Goal: Task Accomplishment & Management: Manage account settings

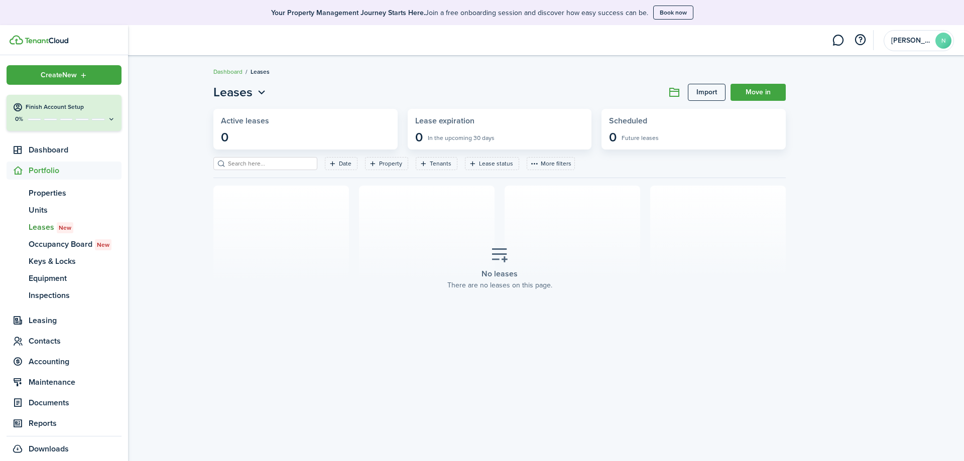
click at [19, 45] on sidebar-logo at bounding box center [64, 40] width 128 height 30
click at [47, 48] on sidebar-logo at bounding box center [64, 40] width 128 height 30
click at [49, 43] on img at bounding box center [47, 41] width 44 height 6
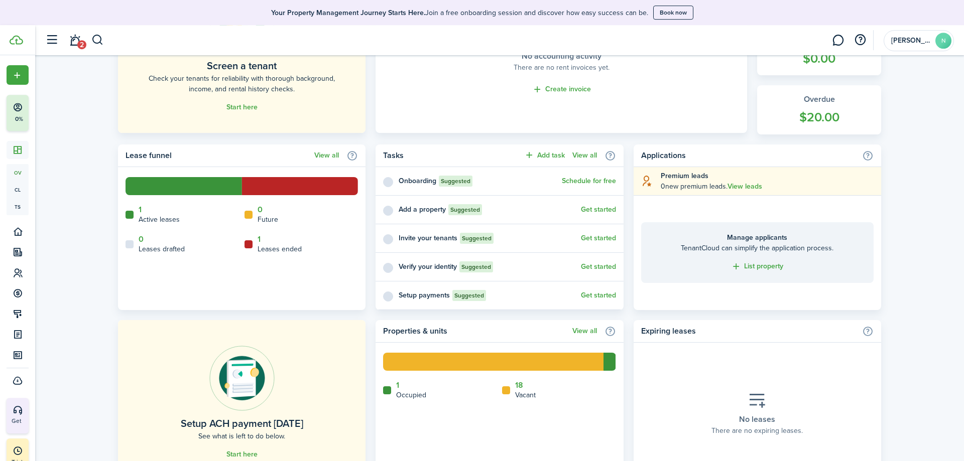
scroll to position [358, 0]
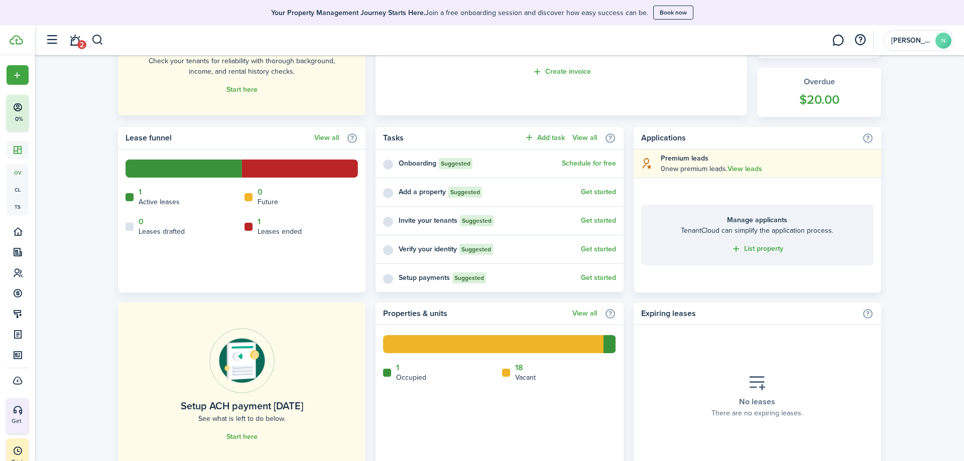
click at [657, 134] on home-widget-title "Applications" at bounding box center [749, 138] width 216 height 12
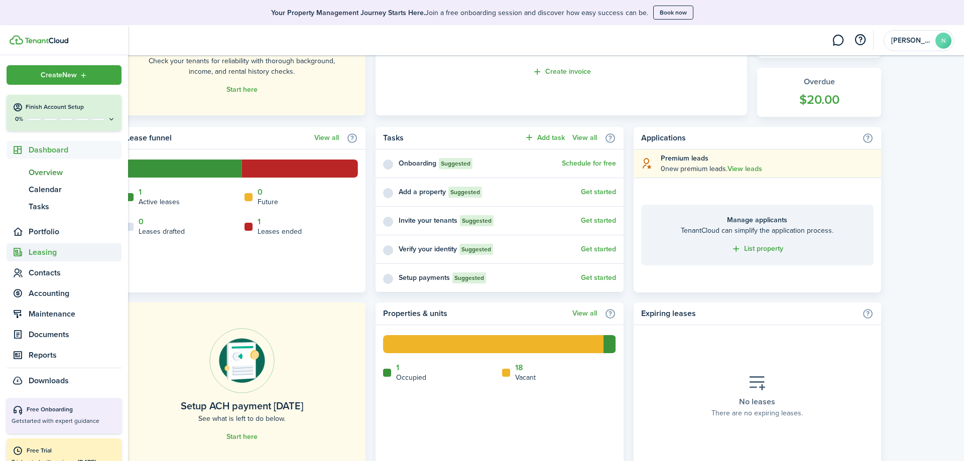
click at [53, 258] on span "Leasing" at bounding box center [75, 252] width 93 height 12
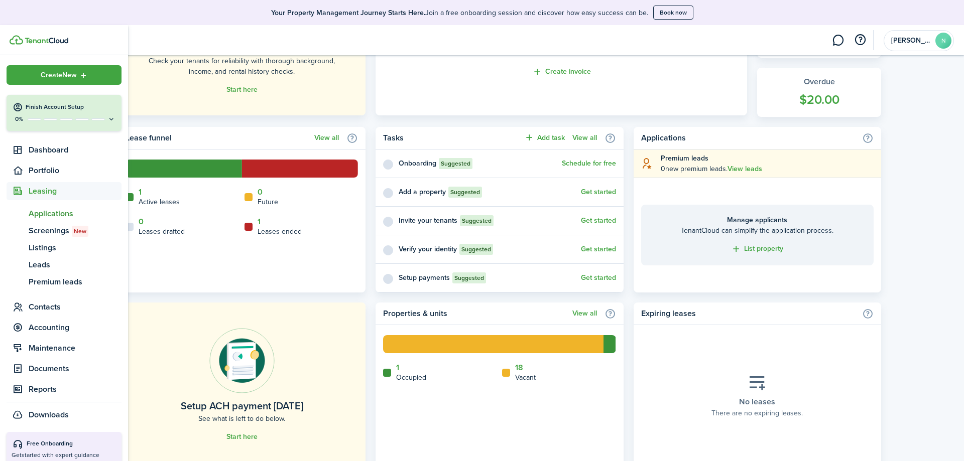
click at [53, 217] on span "Applications" at bounding box center [75, 214] width 93 height 12
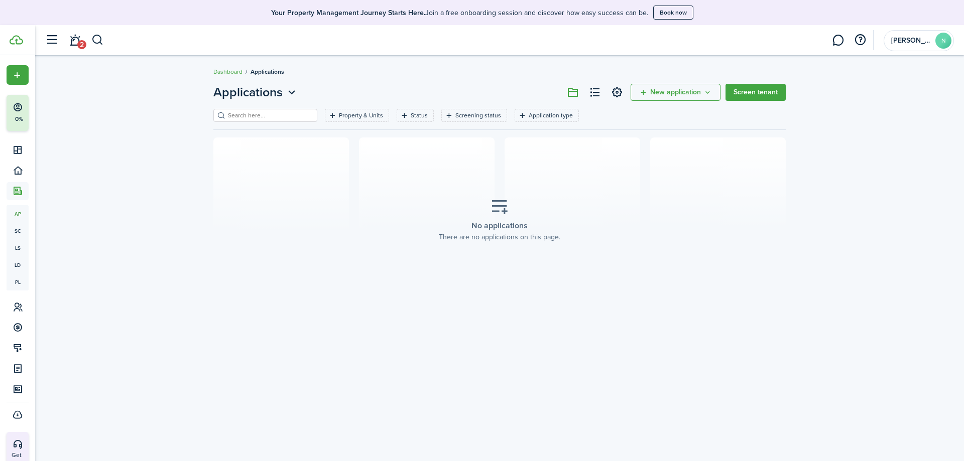
click at [712, 94] on button "New application" at bounding box center [675, 92] width 90 height 17
click at [619, 72] on breadcrumb "Dashboard Applications" at bounding box center [499, 66] width 572 height 23
click at [59, 45] on button "button" at bounding box center [51, 40] width 19 height 19
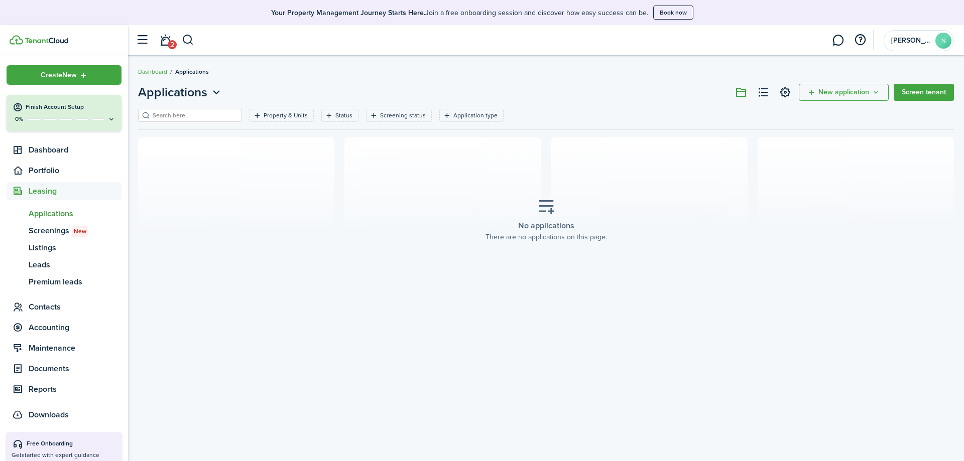
click at [139, 38] on button "button" at bounding box center [142, 40] width 19 height 19
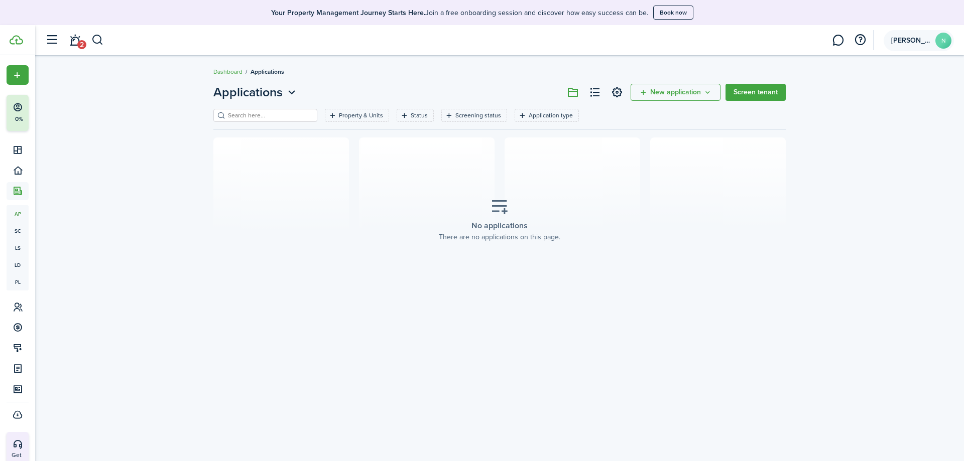
click at [926, 38] on span "[PERSON_NAME]" at bounding box center [911, 40] width 40 height 7
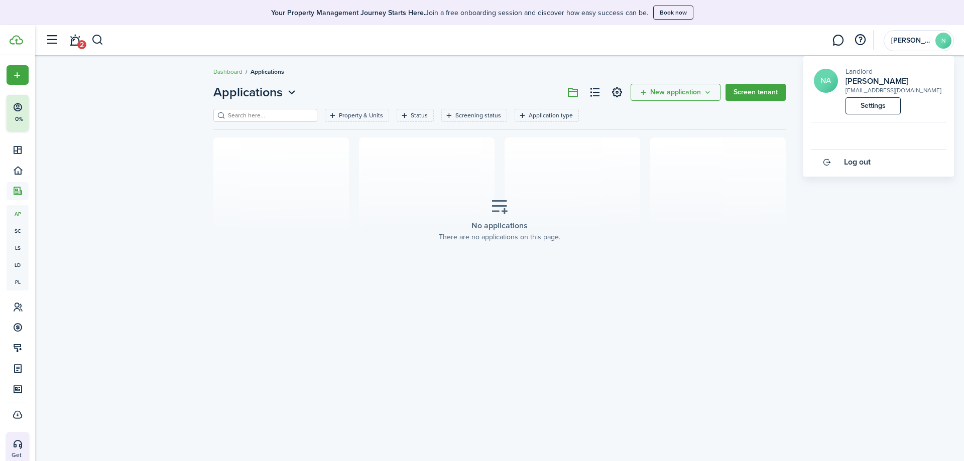
click at [874, 109] on link "Settings" at bounding box center [872, 105] width 55 height 17
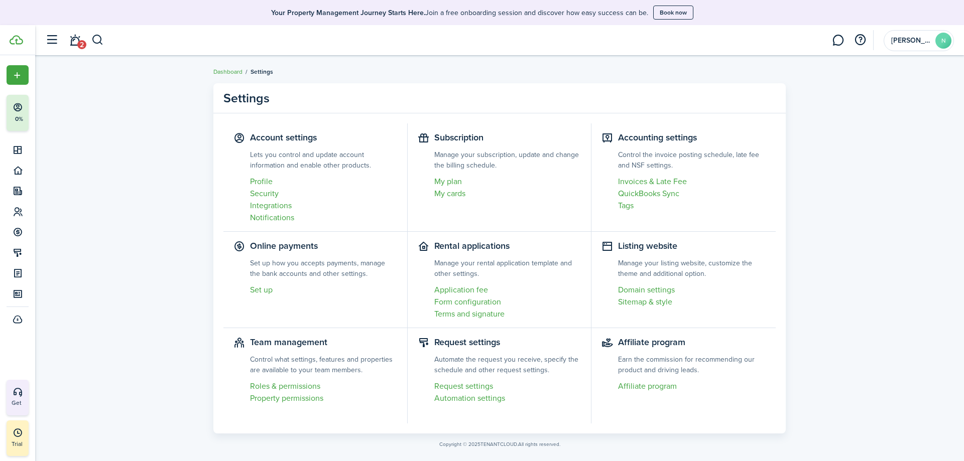
click at [272, 206] on link "Integrations" at bounding box center [323, 206] width 147 height 12
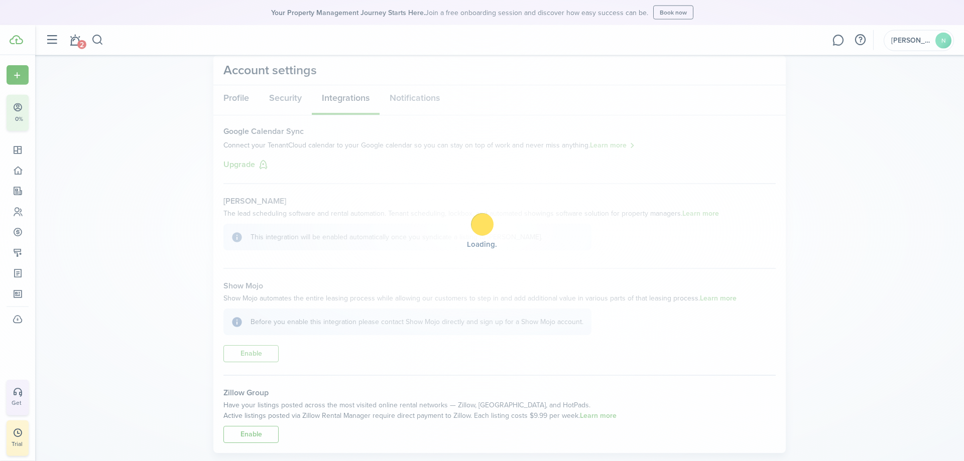
scroll to position [48, 0]
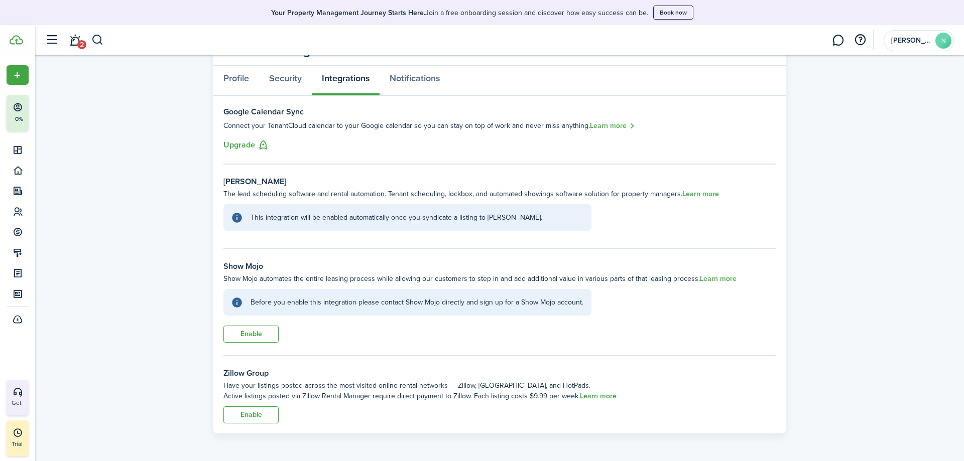
click at [265, 418] on button "Enable" at bounding box center [250, 415] width 55 height 17
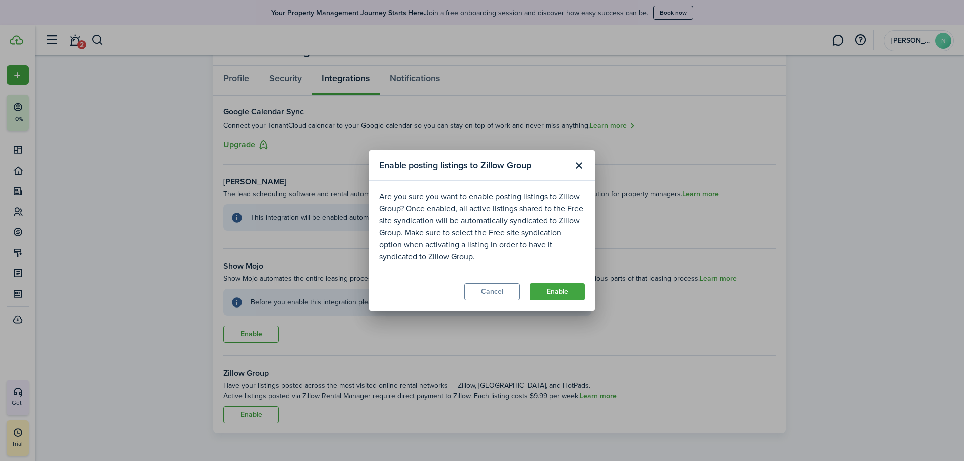
click at [543, 289] on button "Enable" at bounding box center [557, 292] width 55 height 17
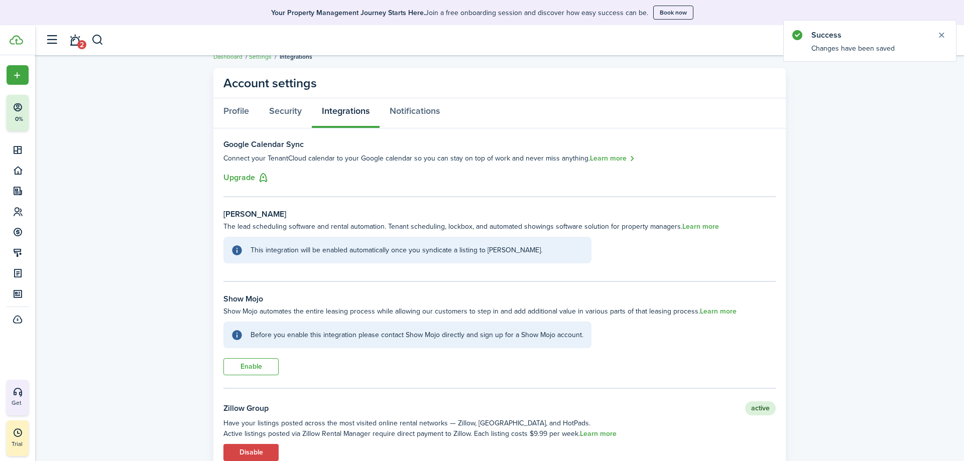
scroll to position [0, 0]
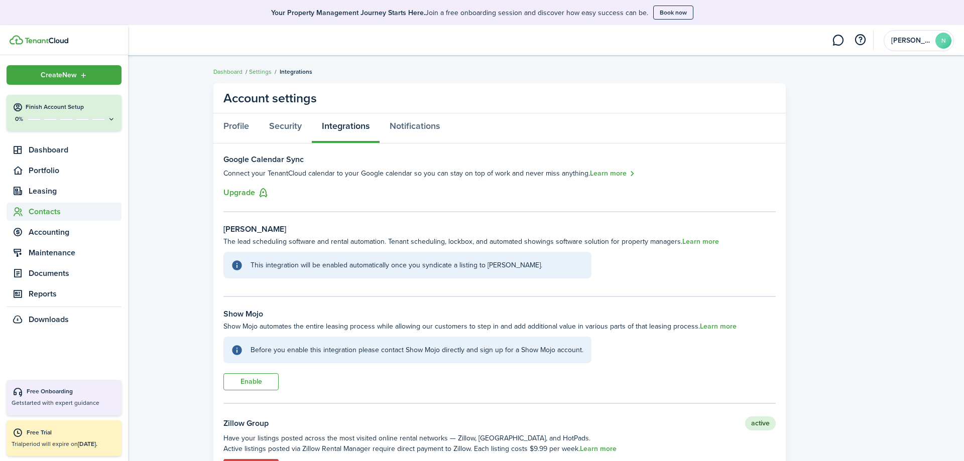
click at [65, 208] on span "Contacts" at bounding box center [75, 212] width 93 height 12
click at [63, 252] on span "Service Pros" at bounding box center [75, 251] width 93 height 12
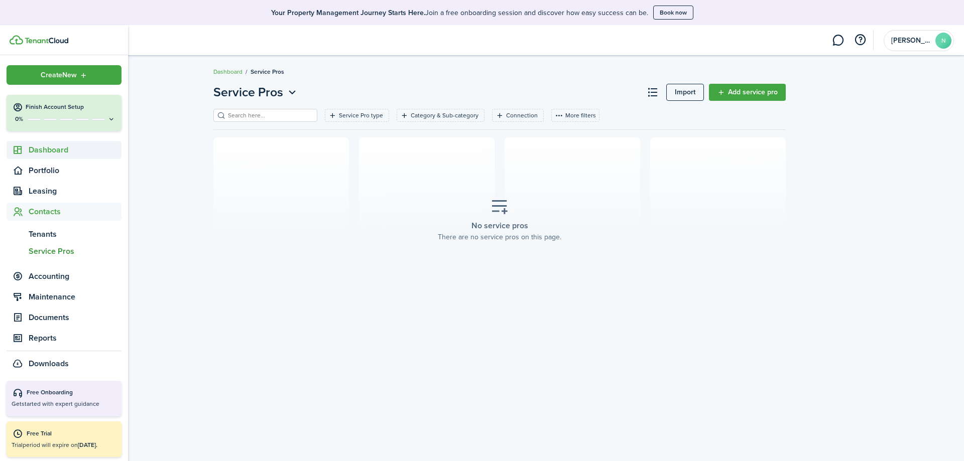
click at [38, 155] on span "Dashboard" at bounding box center [75, 150] width 93 height 12
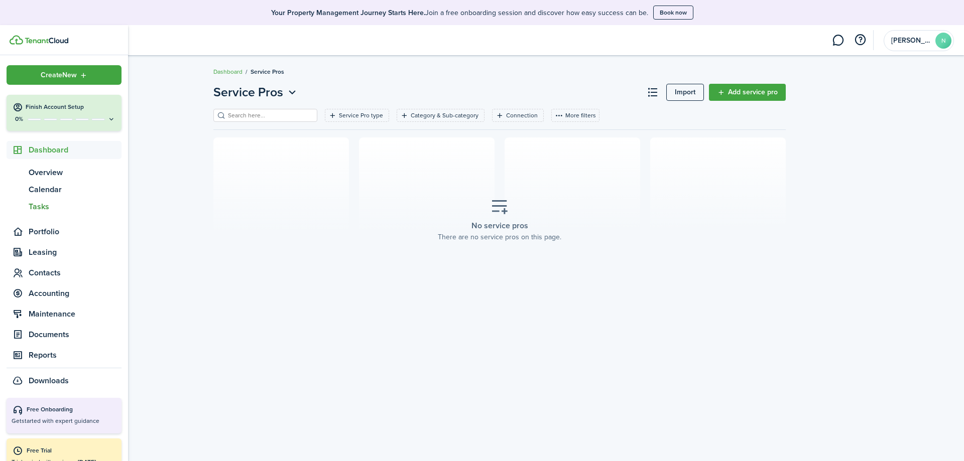
drag, startPoint x: 51, startPoint y: 203, endPoint x: 54, endPoint y: 196, distance: 7.9
click at [51, 201] on span "Tasks" at bounding box center [75, 207] width 93 height 12
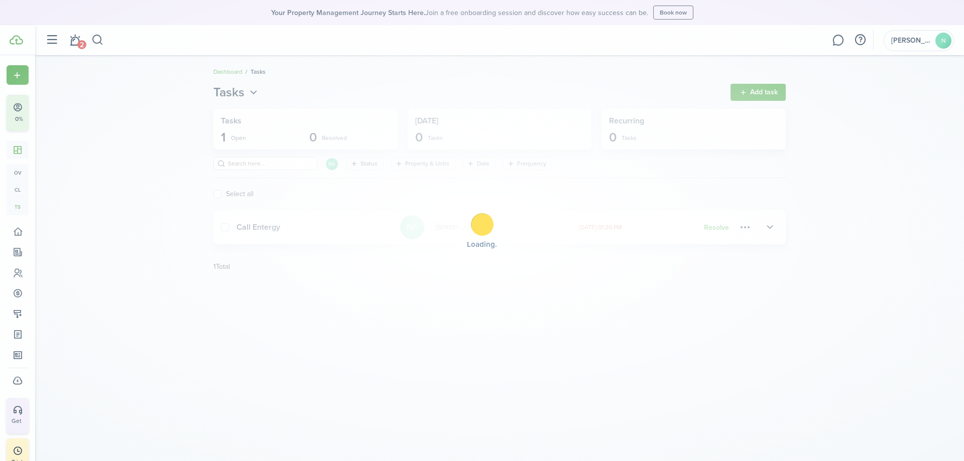
click at [743, 93] on div "Loading" at bounding box center [482, 230] width 964 height 461
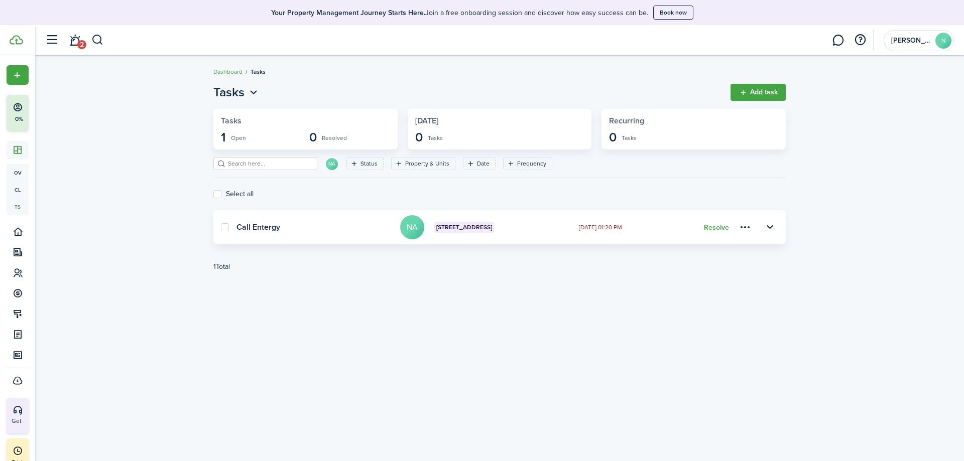
click at [745, 92] on button "Add task" at bounding box center [757, 92] width 55 height 17
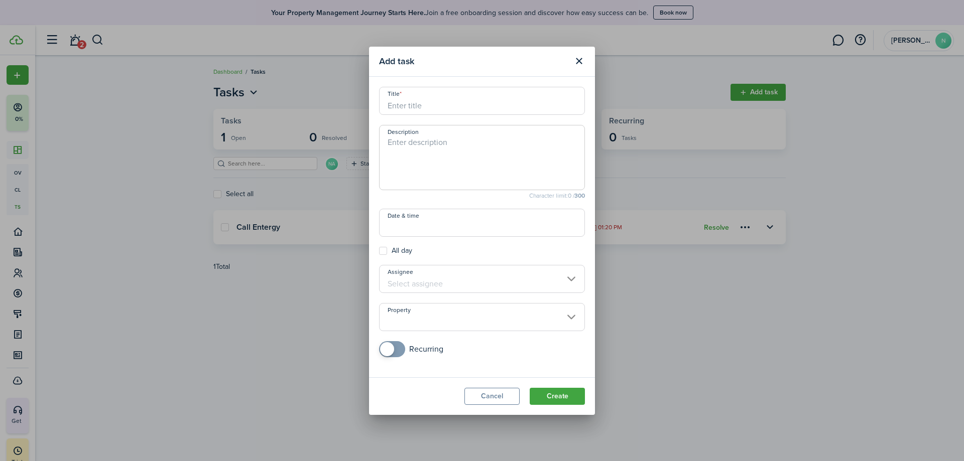
click at [573, 310] on input "Property" at bounding box center [482, 317] width 206 height 28
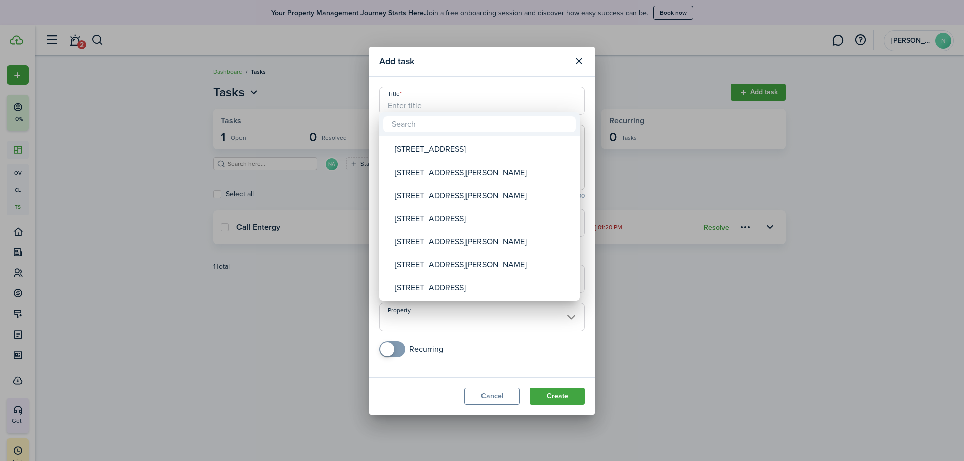
click at [642, 317] on div at bounding box center [482, 231] width 1124 height 622
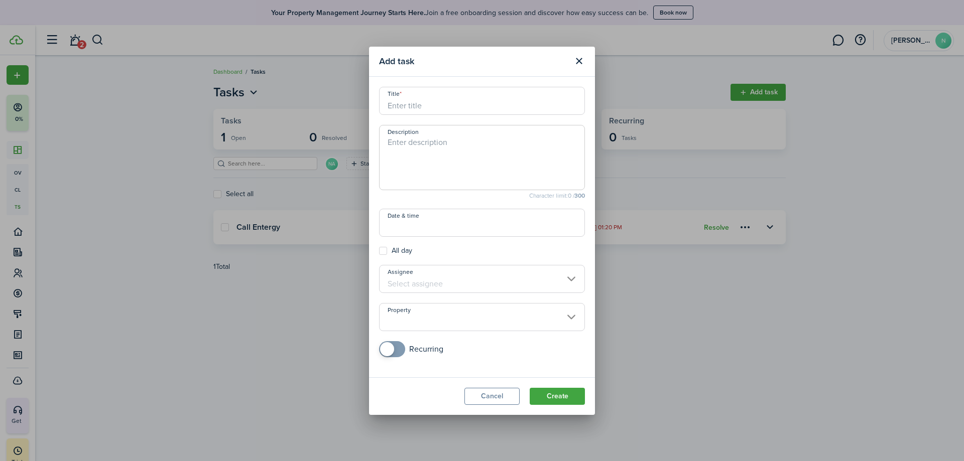
click at [495, 388] on button "Cancel" at bounding box center [491, 396] width 55 height 17
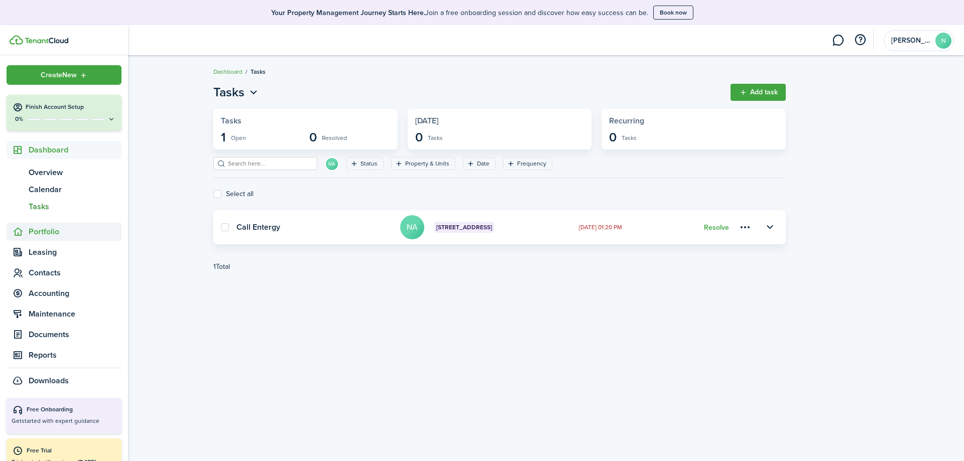
click at [56, 234] on span "Portfolio" at bounding box center [75, 232] width 93 height 12
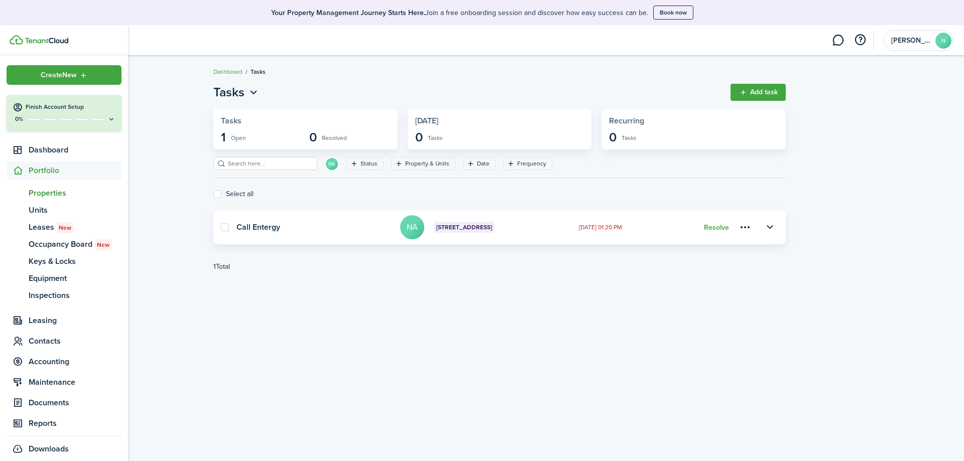
click at [48, 195] on span "Properties" at bounding box center [75, 193] width 93 height 12
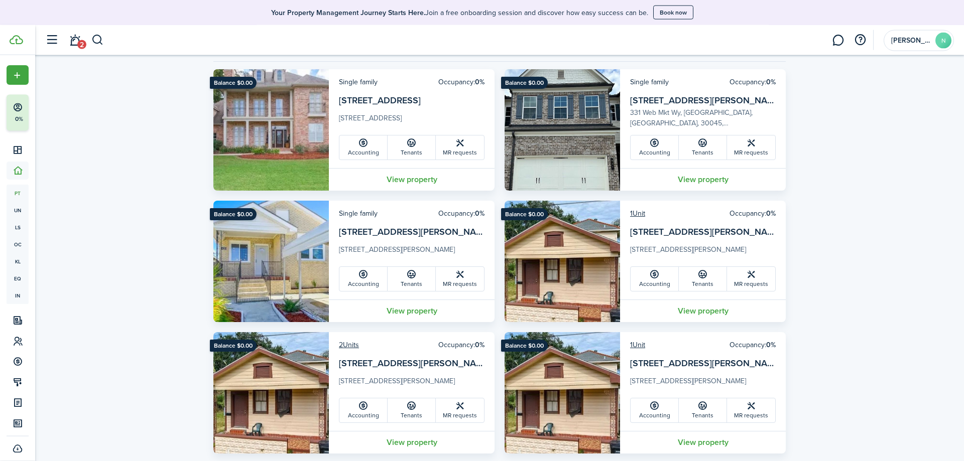
scroll to position [102, 0]
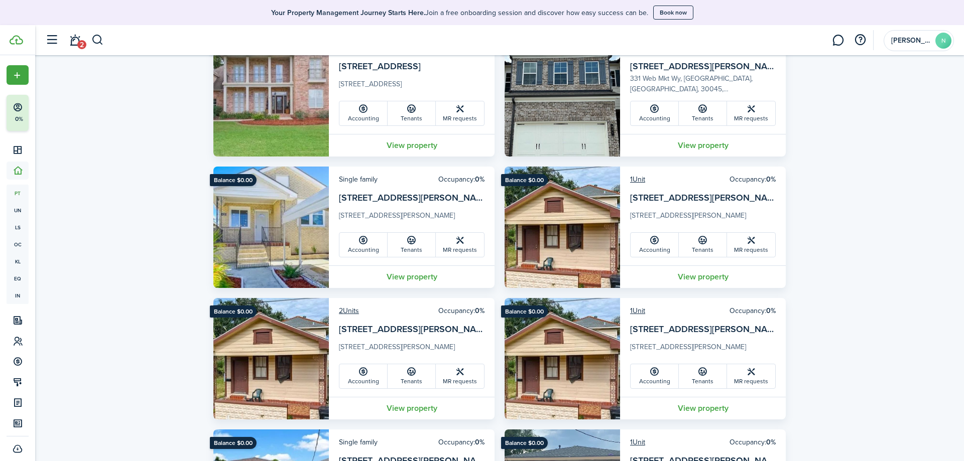
click at [704, 269] on link "View property" at bounding box center [703, 277] width 166 height 23
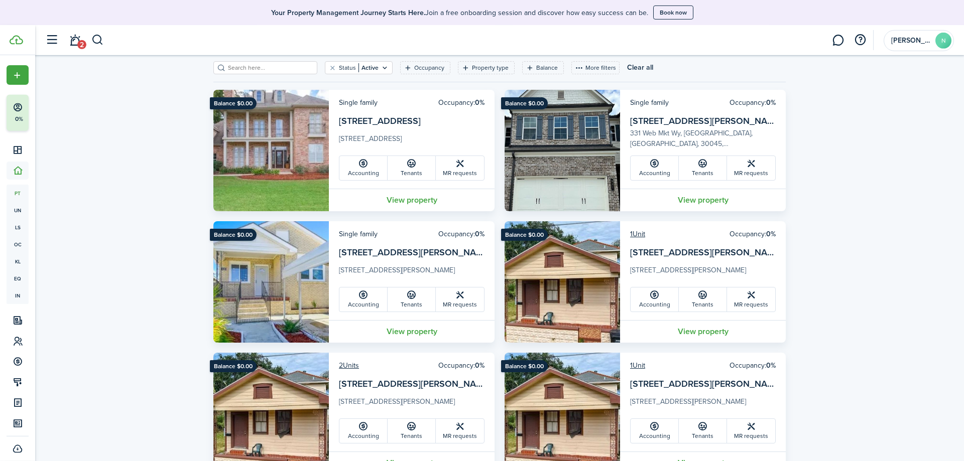
scroll to position [102, 0]
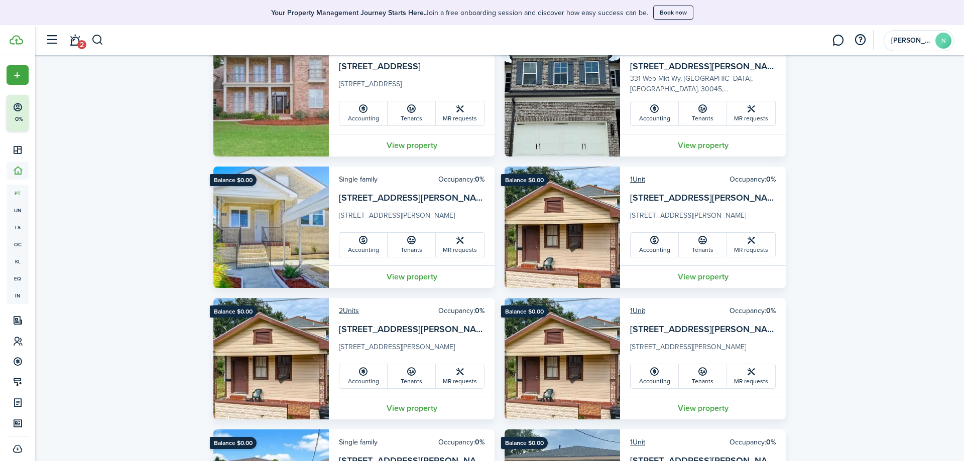
click at [710, 276] on link "View property" at bounding box center [703, 277] width 166 height 23
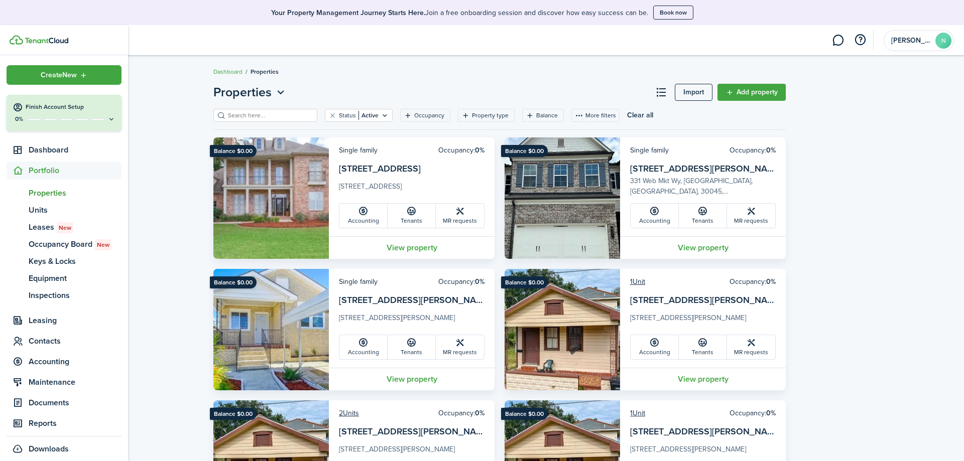
click at [50, 43] on img at bounding box center [47, 41] width 44 height 6
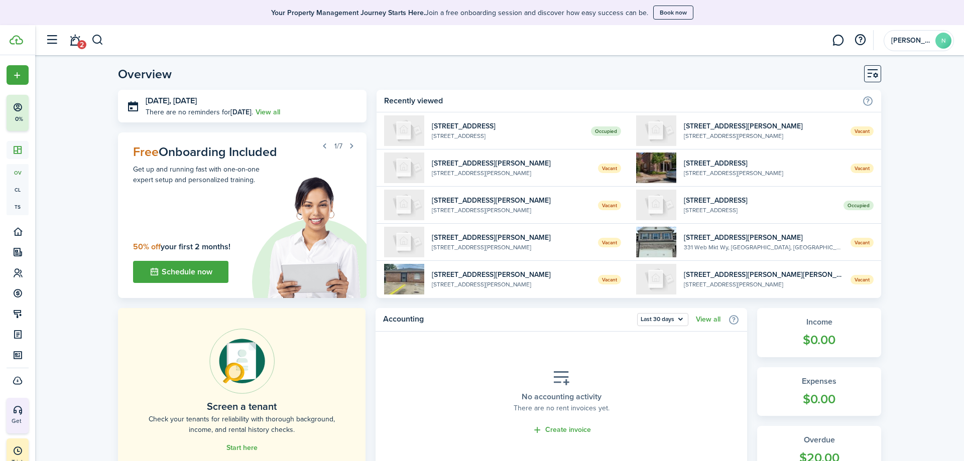
click at [460, 240] on widget-list-item-title "[STREET_ADDRESS][PERSON_NAME]" at bounding box center [511, 237] width 159 height 11
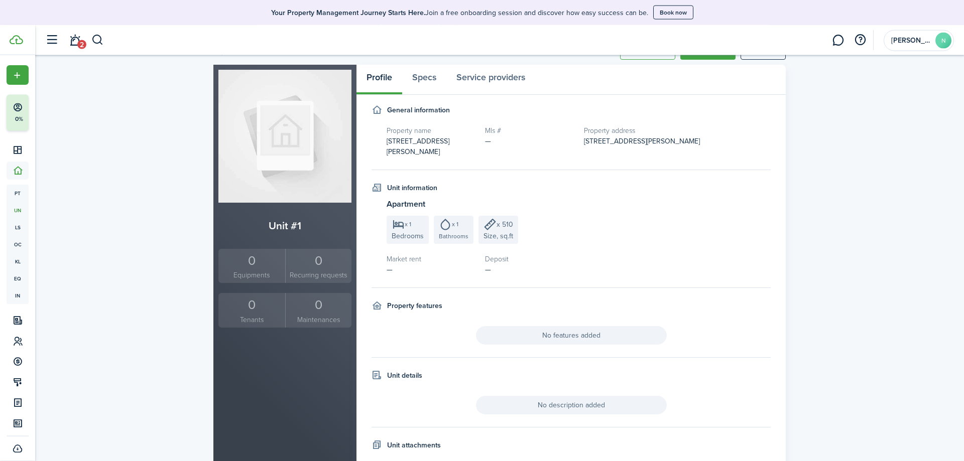
scroll to position [51, 0]
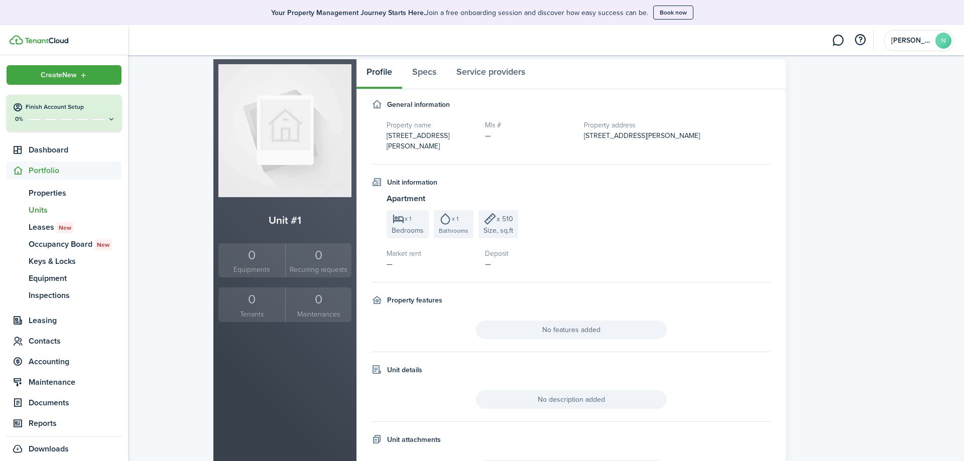
click at [17, 46] on sidebar-logo at bounding box center [64, 40] width 128 height 30
click at [31, 44] on link at bounding box center [69, 40] width 118 height 10
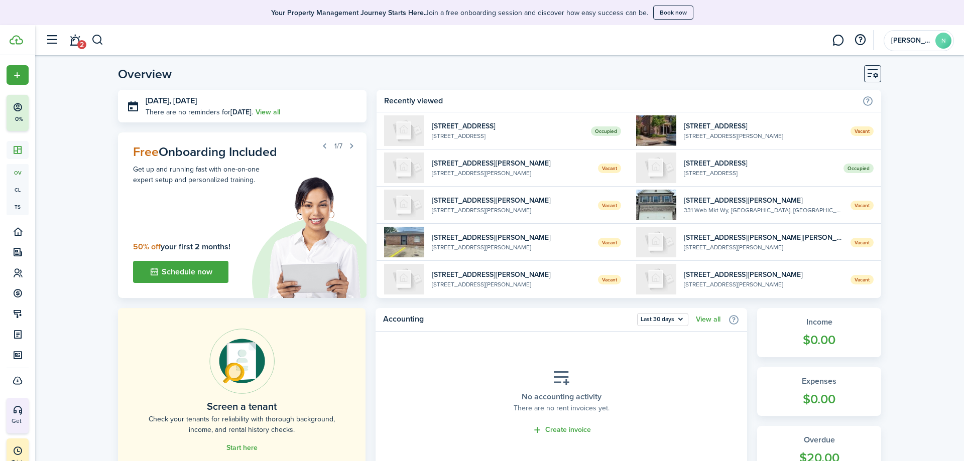
click at [446, 136] on widget-list-item-description "[STREET_ADDRESS]" at bounding box center [508, 136] width 152 height 9
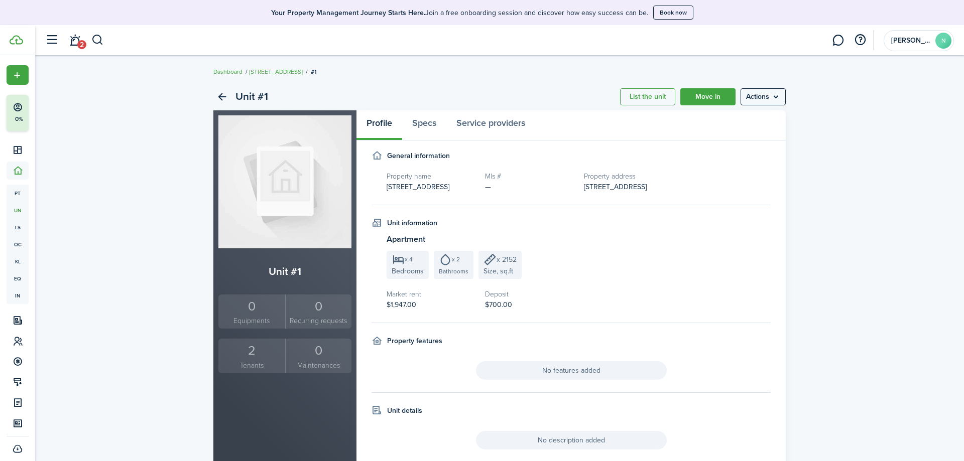
click at [320, 201] on img at bounding box center [284, 181] width 133 height 133
click at [756, 96] on menu-btn "Actions" at bounding box center [762, 96] width 45 height 17
click at [807, 134] on div "Unit #1 List the unit Move in Actions Unit #1 0 Equipments 0 Recurring requests…" at bounding box center [499, 307] width 929 height 459
click at [746, 99] on menu-btn "Actions" at bounding box center [762, 96] width 45 height 17
click at [737, 121] on link "Edit unit" at bounding box center [742, 118] width 88 height 17
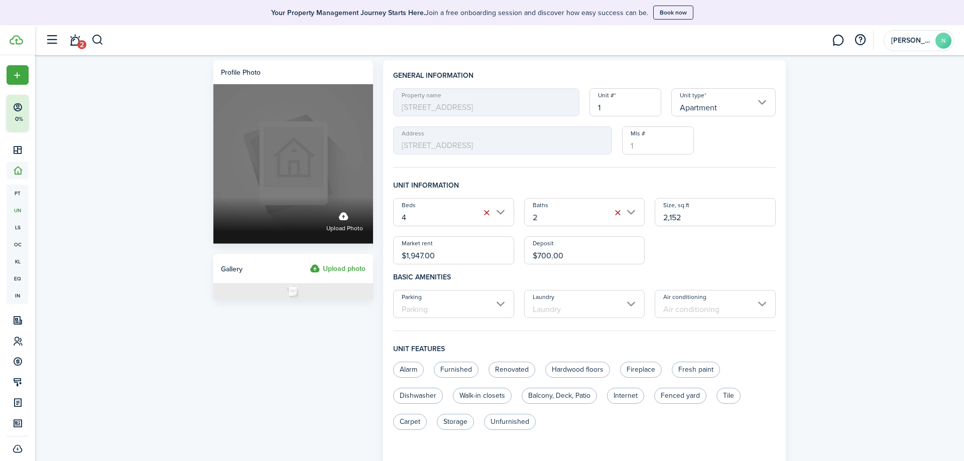
click at [346, 228] on span "Upload photo" at bounding box center [344, 229] width 37 height 10
click at [213, 197] on input "Upload photo" at bounding box center [213, 197] width 0 height 0
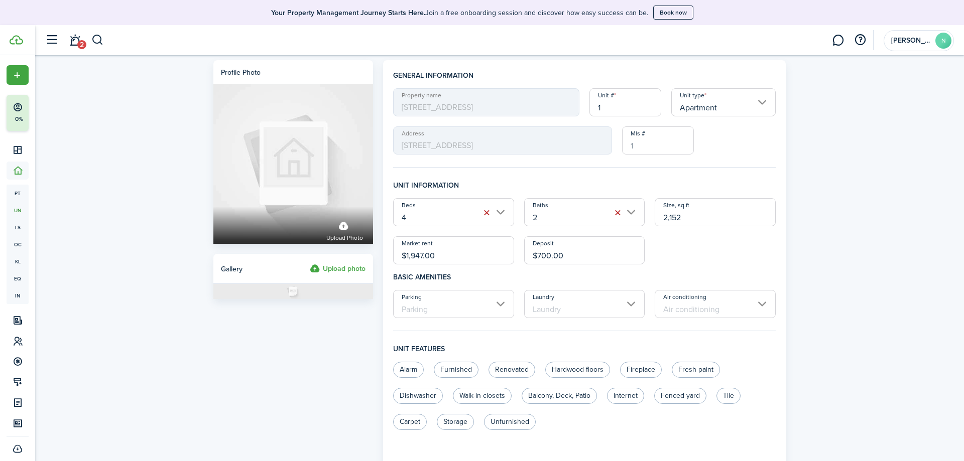
click at [825, 96] on div "Profile photo Upload photo Gallery Upload photo General information Property na…" at bounding box center [499, 415] width 929 height 720
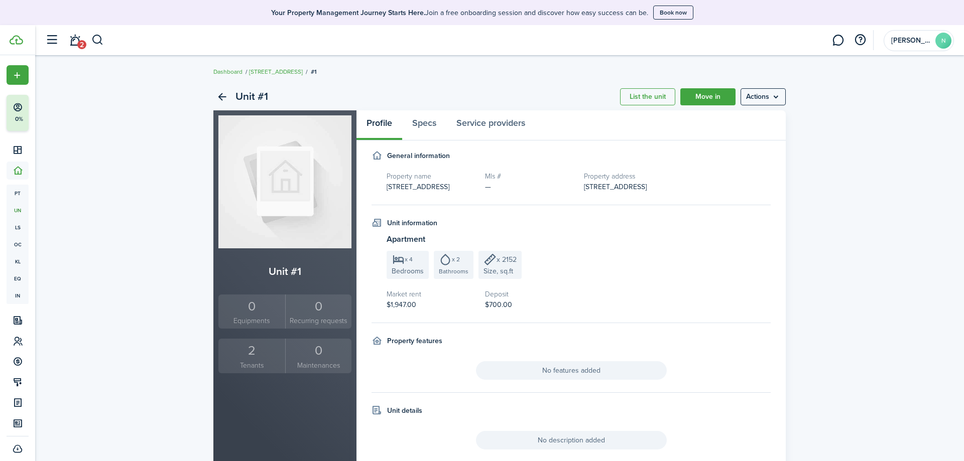
click at [764, 92] on menu-btn "Actions" at bounding box center [762, 96] width 45 height 17
click at [811, 120] on div "Unit #1 List the unit Move in Actions Unit #1 0 Equipments 0 Recurring requests…" at bounding box center [499, 307] width 929 height 459
click at [773, 89] on menu-btn "Actions" at bounding box center [762, 96] width 45 height 17
click at [754, 116] on link "Edit unit" at bounding box center [742, 118] width 88 height 17
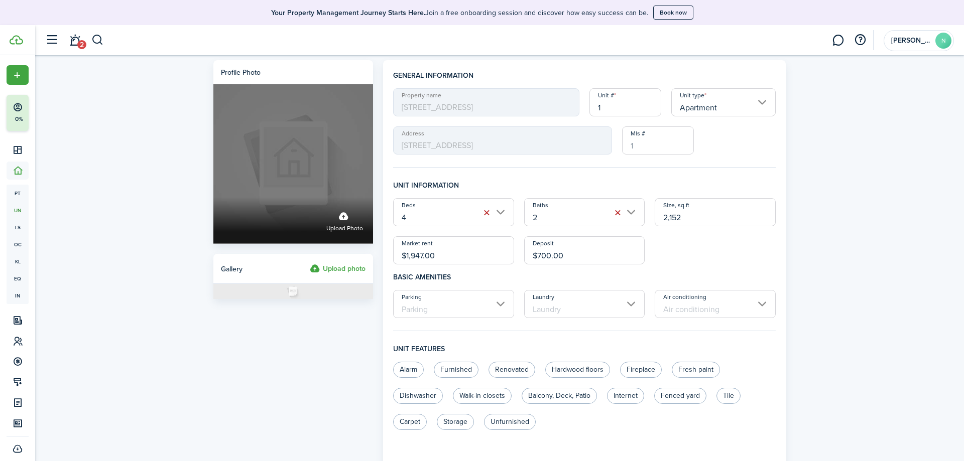
click at [352, 228] on span "Upload photo" at bounding box center [344, 229] width 37 height 10
click at [213, 197] on input "Upload photo" at bounding box center [213, 197] width 0 height 0
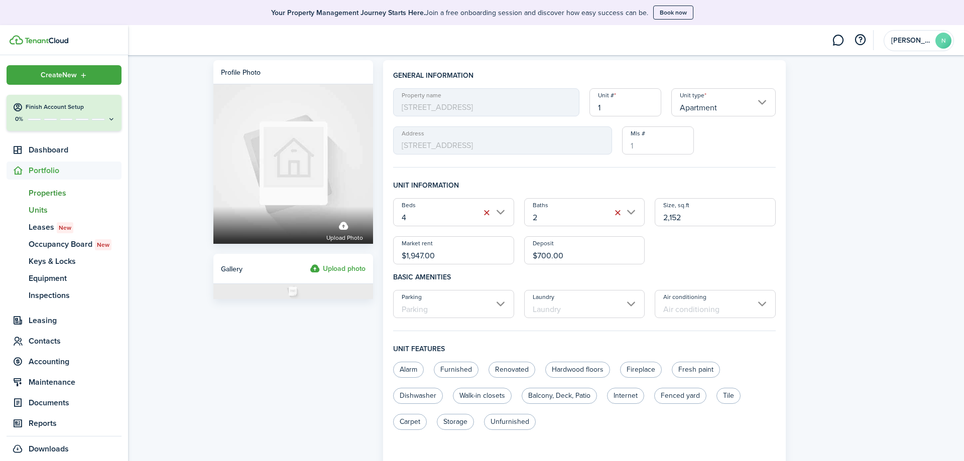
click at [63, 191] on span "Properties" at bounding box center [75, 193] width 93 height 12
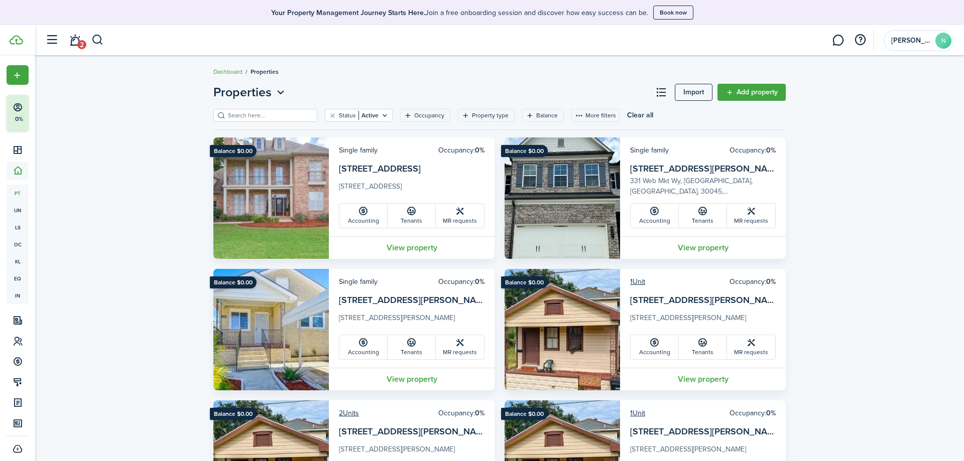
click at [907, 40] on span "[PERSON_NAME]" at bounding box center [911, 40] width 40 height 7
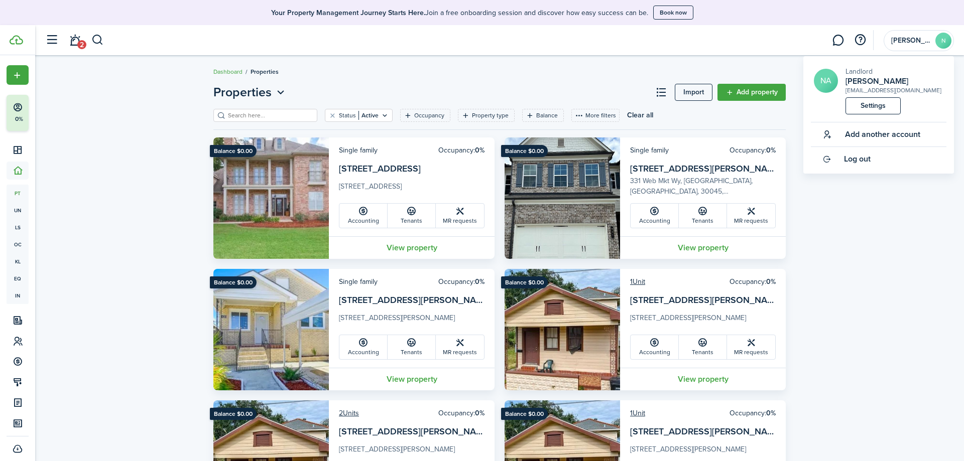
click at [869, 107] on link "Settings" at bounding box center [872, 105] width 55 height 17
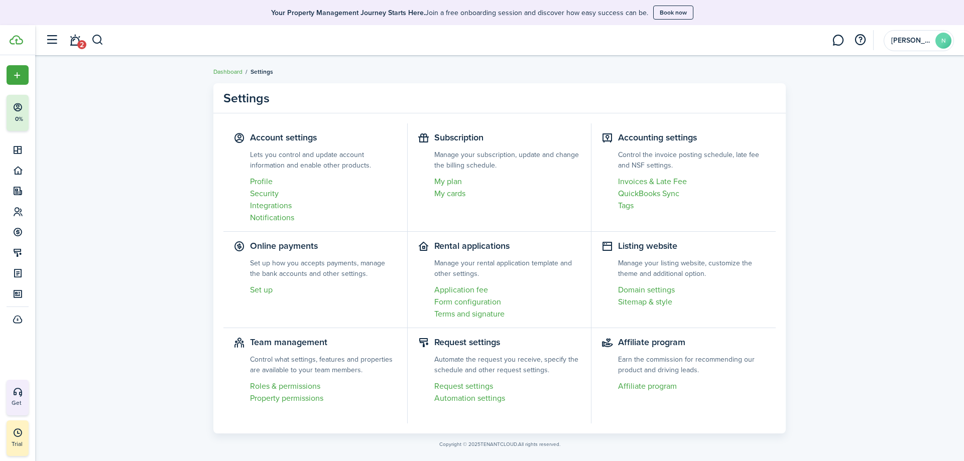
click at [283, 215] on link "Notifications" at bounding box center [323, 218] width 147 height 12
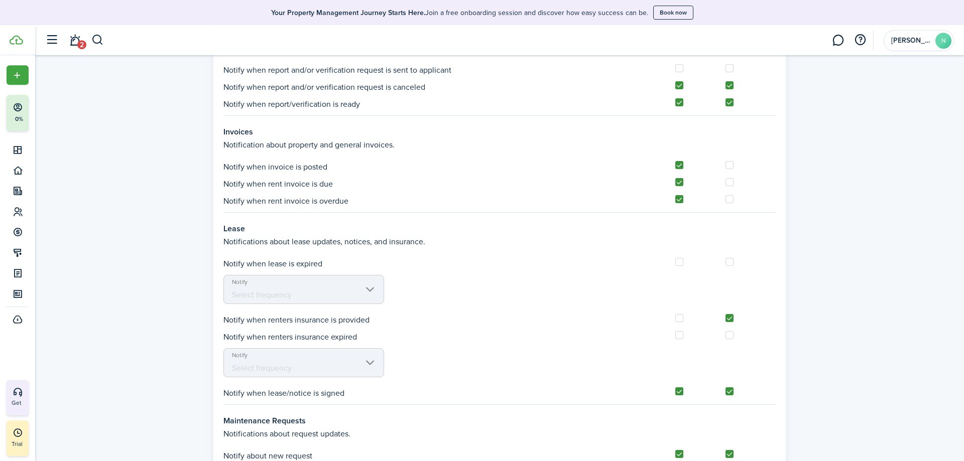
scroll to position [768, 0]
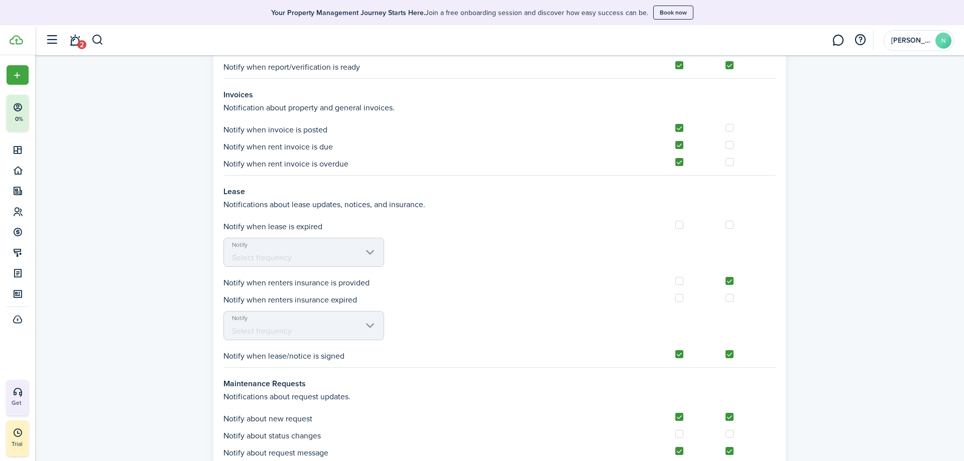
drag, startPoint x: 363, startPoint y: 251, endPoint x: 367, endPoint y: 254, distance: 5.4
click at [364, 252] on mbsc-scroller "Notify Select frequency" at bounding box center [303, 252] width 161 height 29
click at [368, 254] on mbsc-scroller "Notify Select frequency" at bounding box center [303, 252] width 161 height 29
click at [370, 251] on mbsc-scroller "Notify Select frequency" at bounding box center [303, 252] width 161 height 29
click at [365, 318] on mbsc-scroller "Notify Select frequency" at bounding box center [303, 325] width 161 height 29
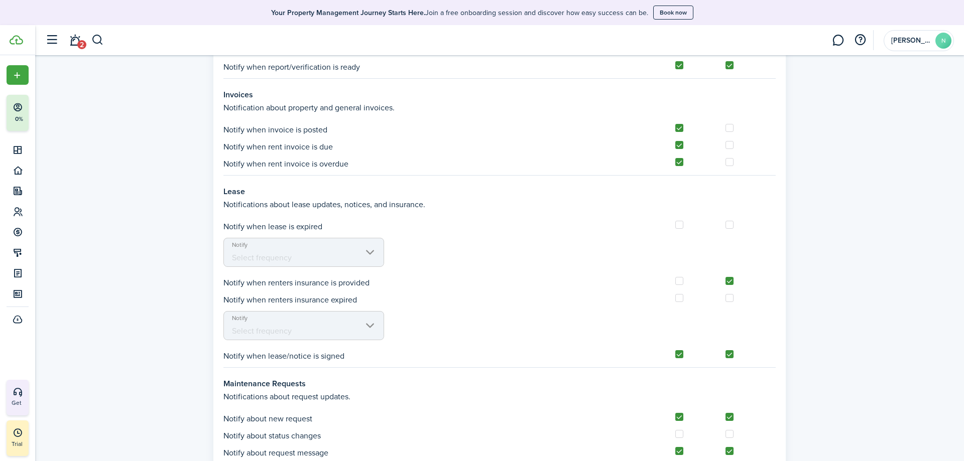
click at [372, 326] on mbsc-scroller "Notify Select frequency" at bounding box center [303, 325] width 161 height 29
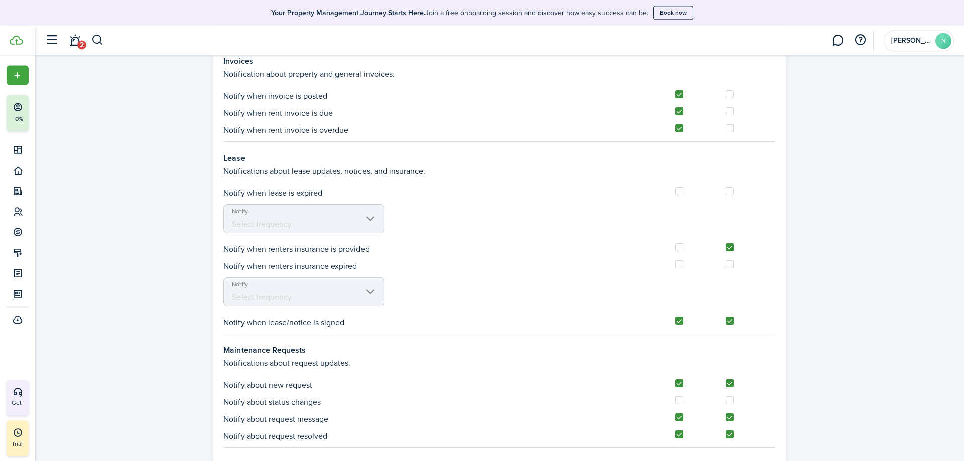
scroll to position [819, 0]
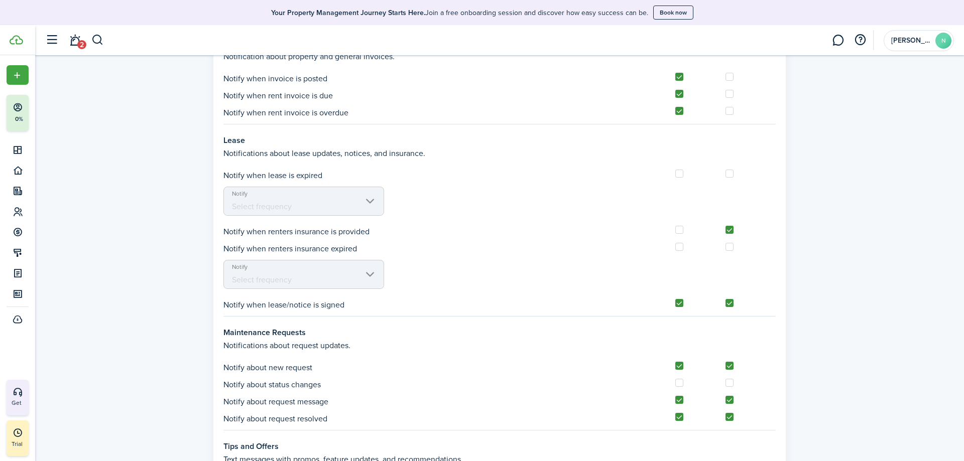
click at [679, 227] on label at bounding box center [679, 230] width 8 height 8
click at [675, 230] on input "checkbox" at bounding box center [675, 230] width 1 height 1
click at [679, 230] on label at bounding box center [679, 230] width 8 height 8
click at [675, 230] on input "checkbox" at bounding box center [675, 230] width 1 height 1
checkbox input "false"
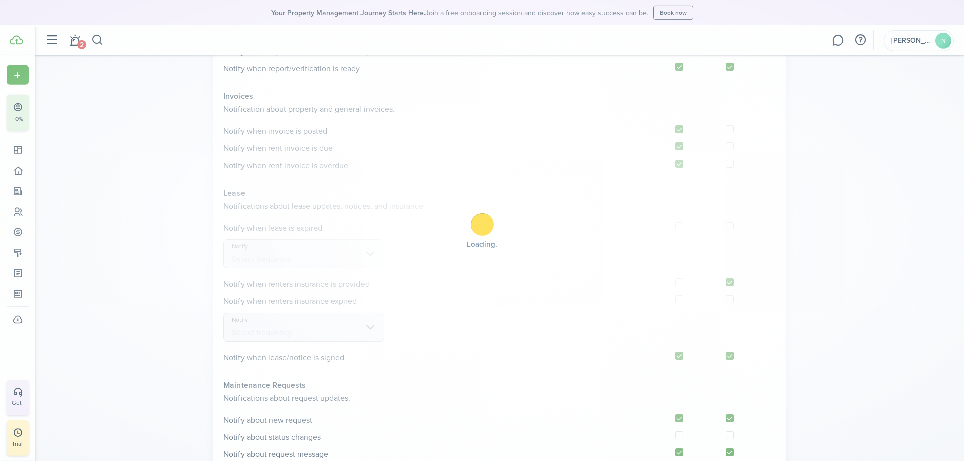
scroll to position [717, 0]
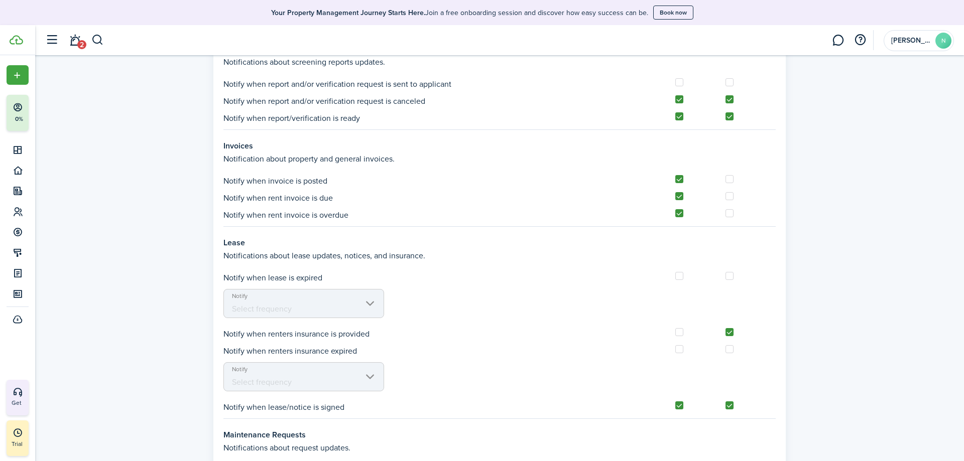
click at [679, 276] on label at bounding box center [679, 276] width 8 height 8
click at [675, 276] on input "checkbox" at bounding box center [675, 276] width 1 height 1
checkbox input "true"
click at [680, 332] on label at bounding box center [679, 332] width 8 height 8
click at [675, 332] on input "checkbox" at bounding box center [675, 332] width 1 height 1
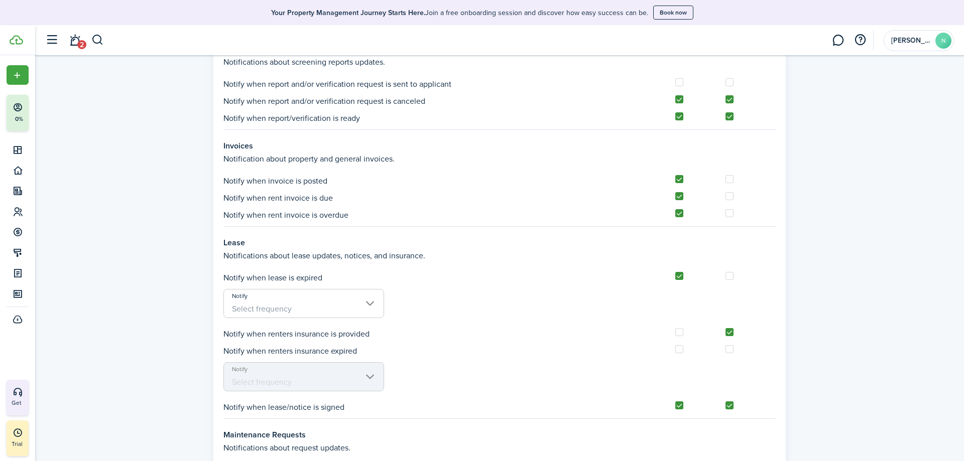
checkbox input "true"
click at [682, 349] on label at bounding box center [679, 349] width 8 height 8
click at [675, 349] on input "checkbox" at bounding box center [675, 349] width 1 height 1
checkbox input "true"
click at [375, 379] on span "Select frequency" at bounding box center [304, 382] width 160 height 17
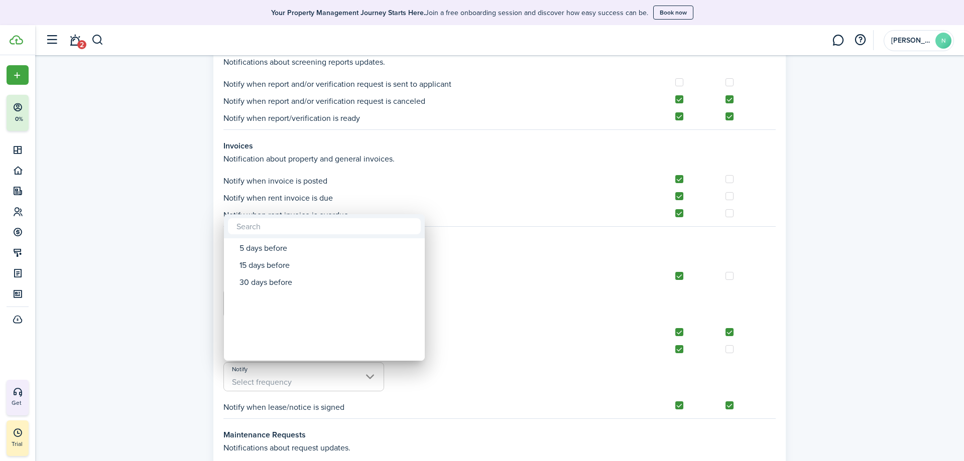
click at [453, 339] on div at bounding box center [482, 231] width 1124 height 622
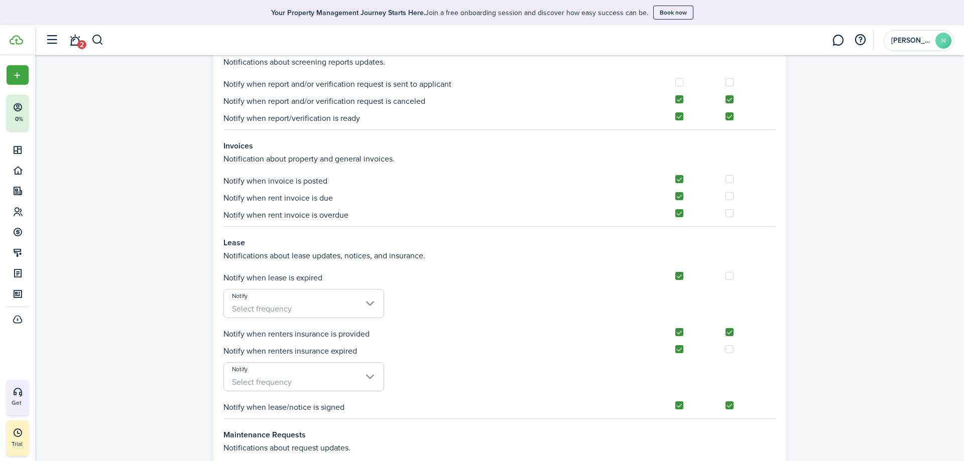
click at [353, 302] on span "Select frequency" at bounding box center [304, 309] width 160 height 17
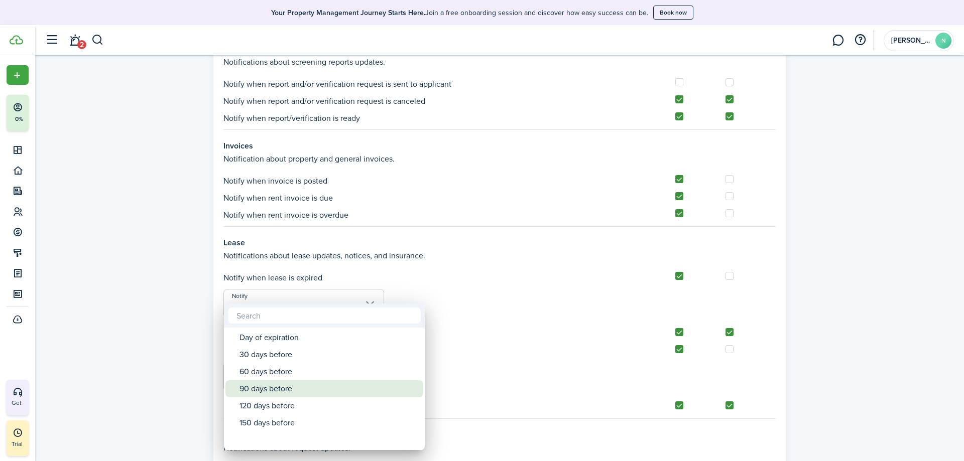
click at [314, 385] on div "90 days before" at bounding box center [328, 388] width 178 height 17
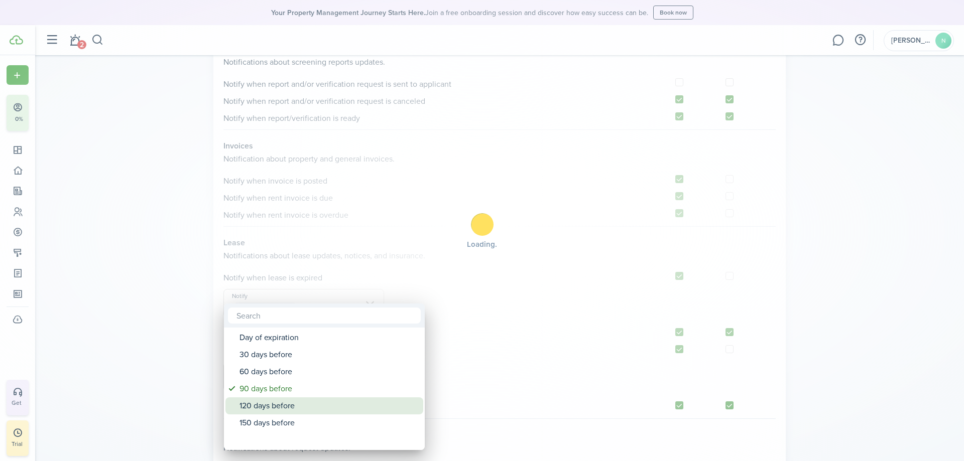
click at [319, 400] on div "120 days before" at bounding box center [328, 406] width 178 height 17
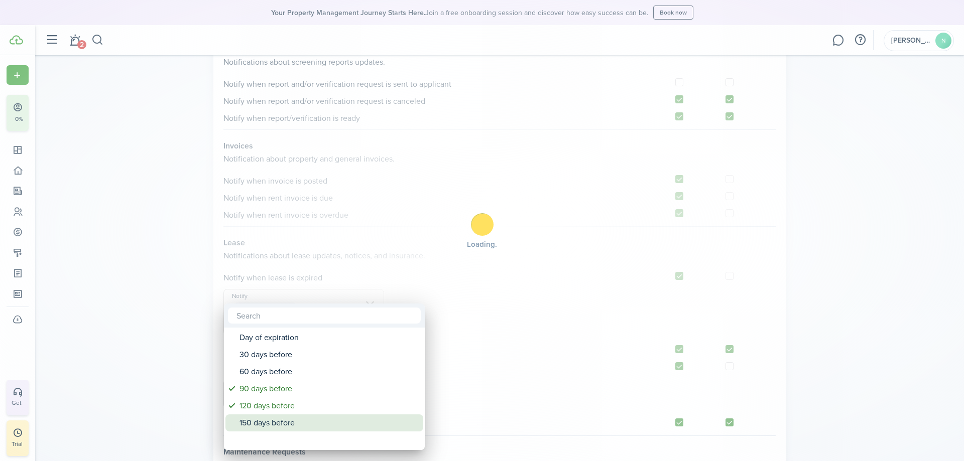
click at [320, 419] on div "150 days before" at bounding box center [328, 423] width 178 height 17
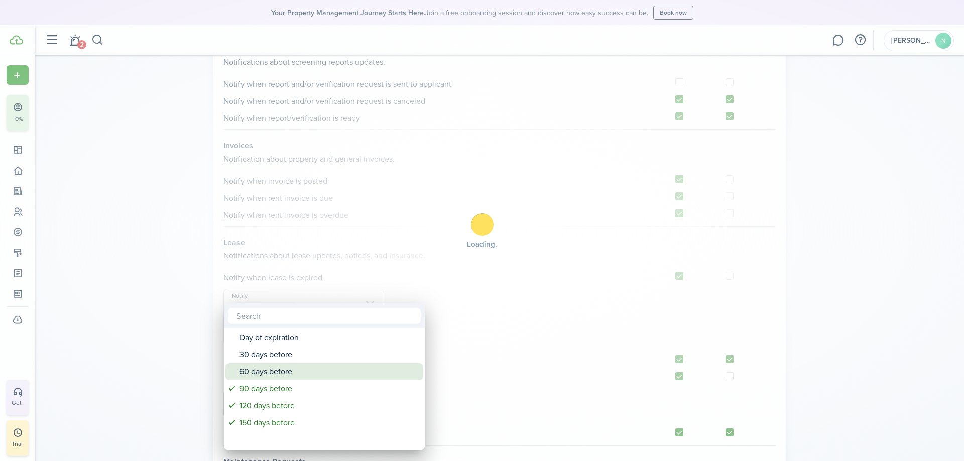
click at [304, 374] on div "60 days before" at bounding box center [328, 371] width 178 height 17
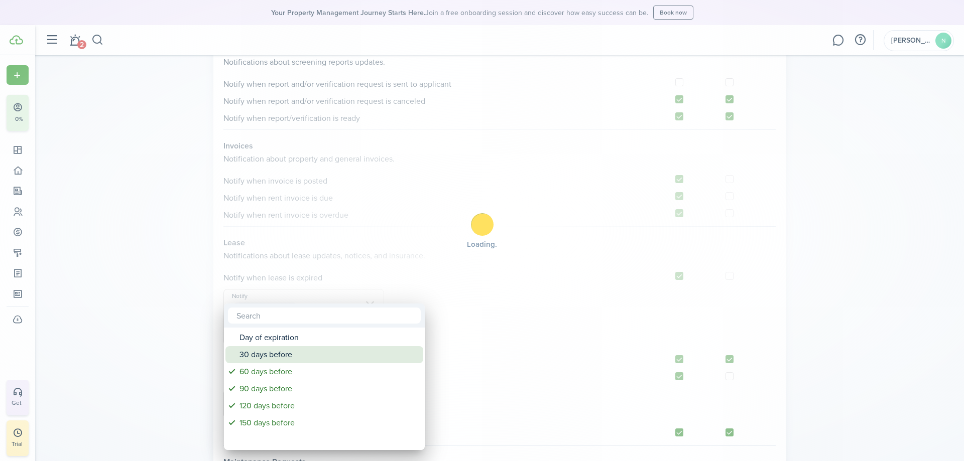
click at [302, 358] on div "30 days before" at bounding box center [328, 354] width 178 height 17
type input "90 days before, 120 days before, 150 days before, 60 days before, 30 days before"
click at [459, 327] on div at bounding box center [482, 231] width 1124 height 622
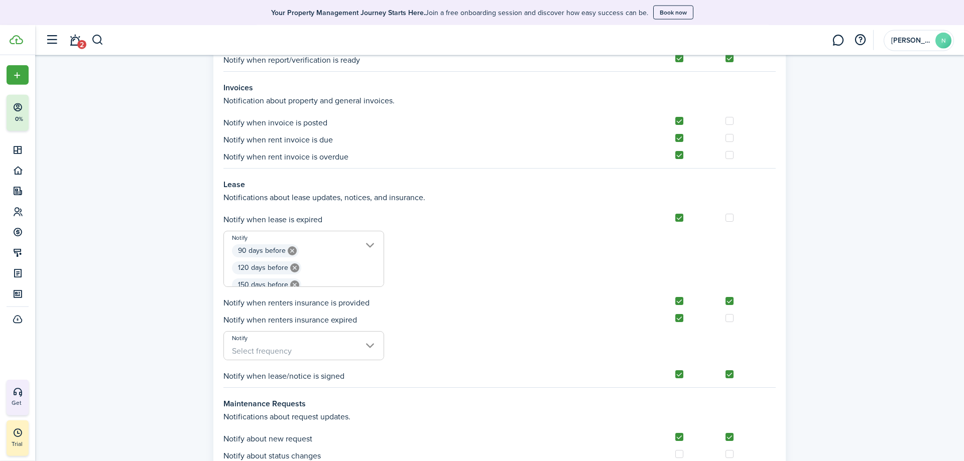
scroll to position [819, 0]
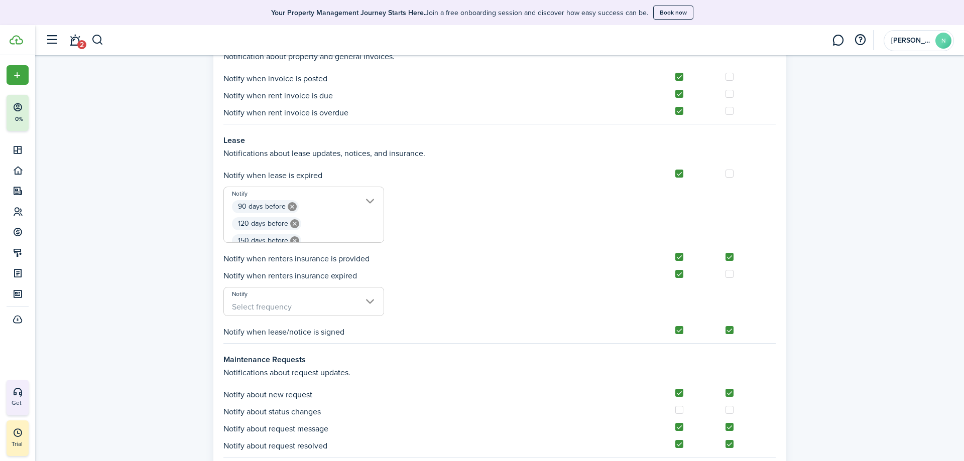
click at [681, 273] on label at bounding box center [679, 274] width 8 height 8
click at [675, 274] on input "checkbox" at bounding box center [675, 274] width 1 height 1
checkbox input "false"
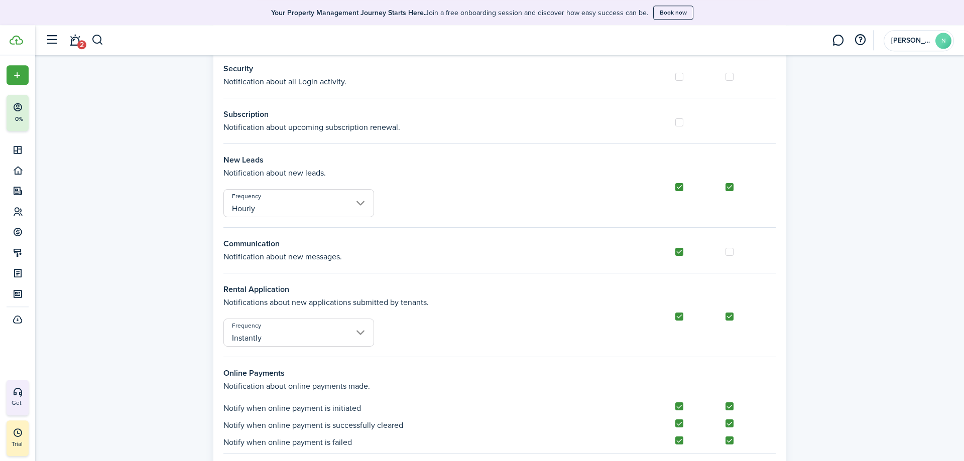
scroll to position [0, 0]
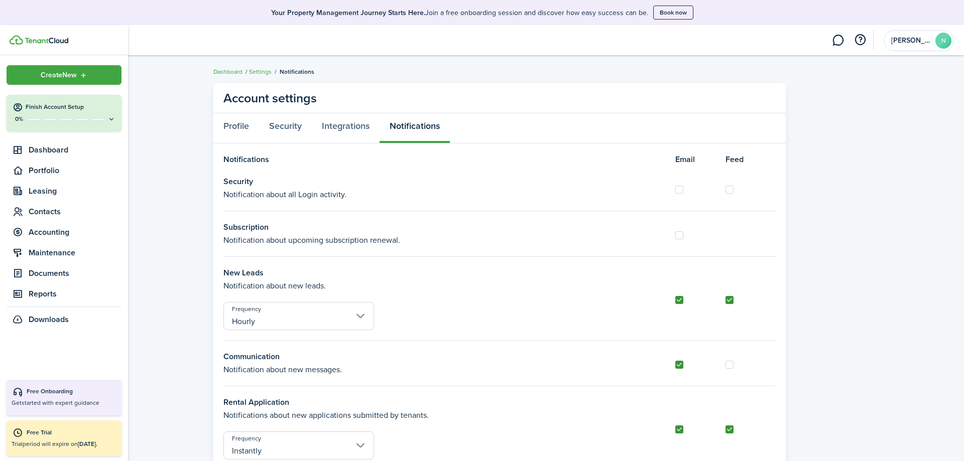
click at [33, 40] on img at bounding box center [47, 41] width 44 height 6
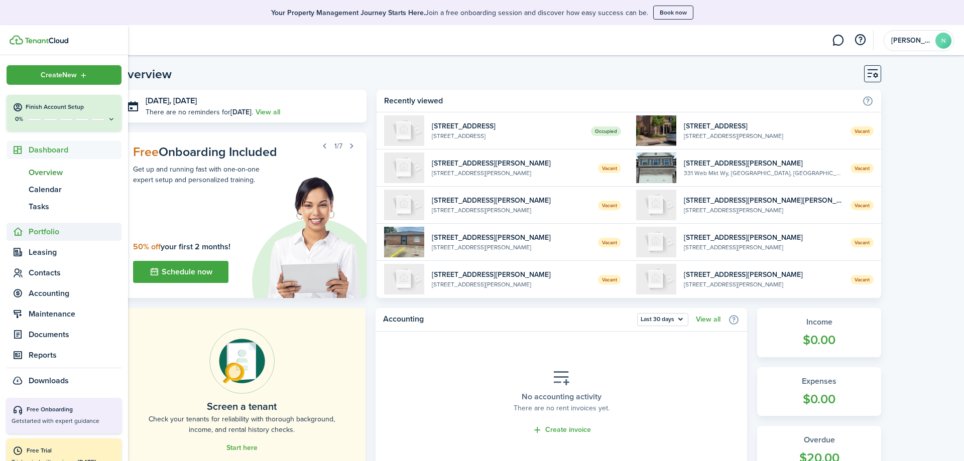
click at [51, 230] on span "Portfolio" at bounding box center [75, 232] width 93 height 12
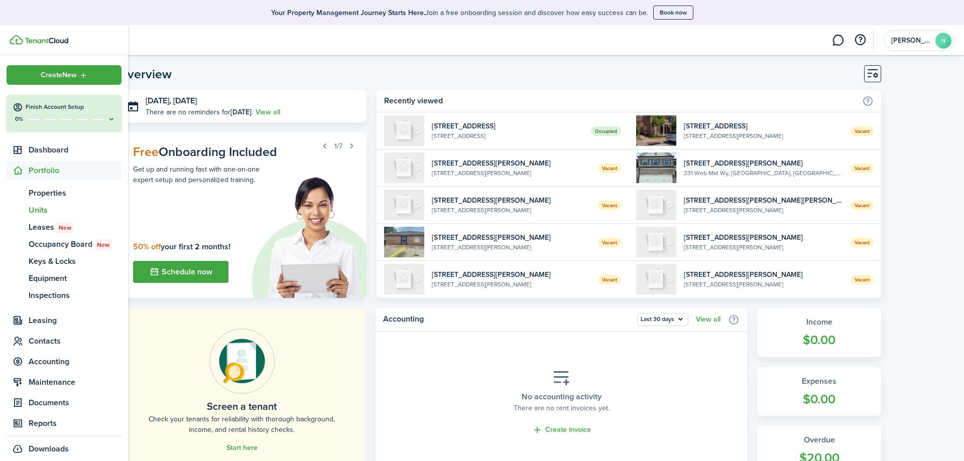
click at [40, 217] on link "un Units" at bounding box center [64, 210] width 115 height 17
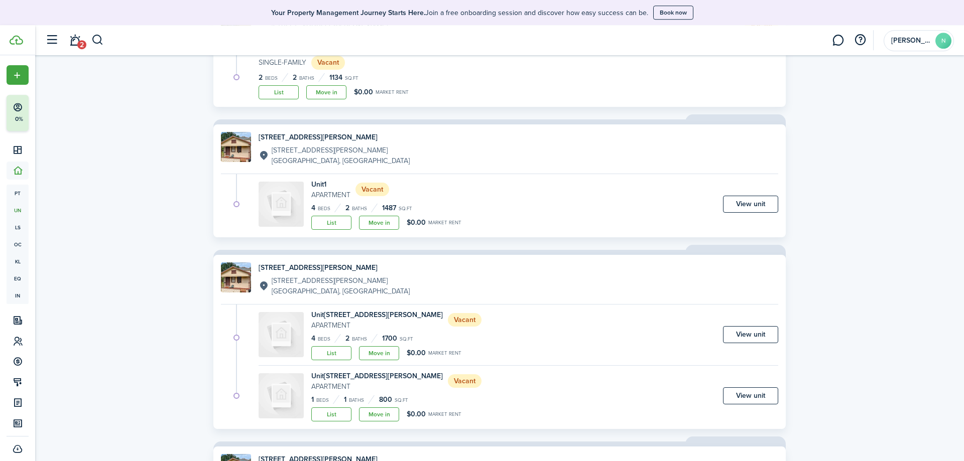
scroll to position [410, 0]
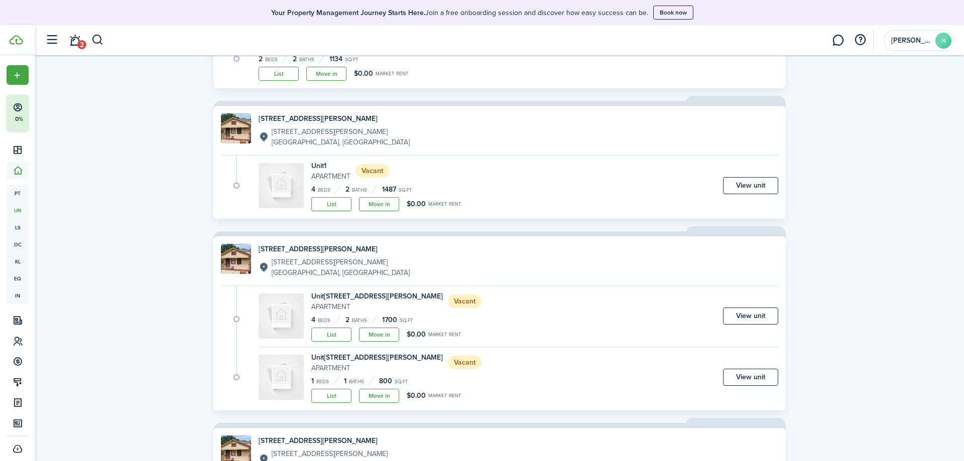
click at [732, 184] on link "View unit" at bounding box center [750, 185] width 55 height 17
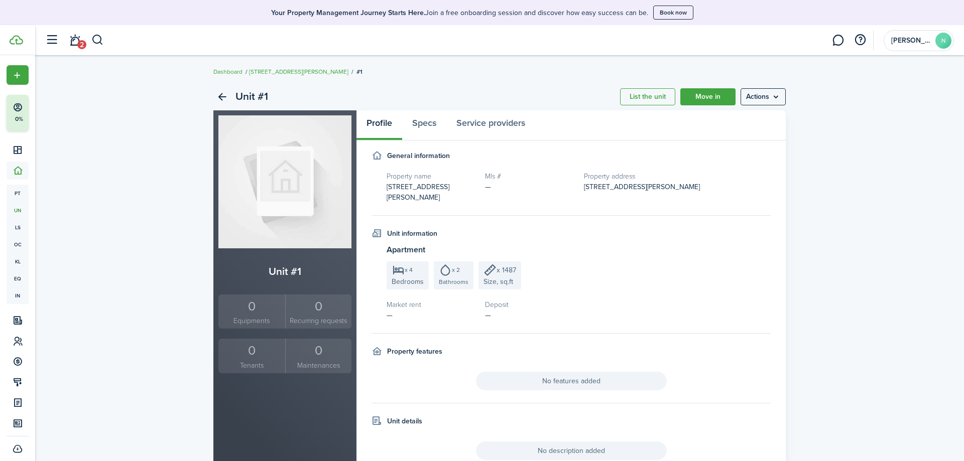
click at [767, 98] on menu-btn "Actions" at bounding box center [762, 96] width 45 height 17
click at [810, 138] on div "Unit #1 List the unit Move in Actions Unit #1 0 Equipments 0 Recurring requests…" at bounding box center [499, 312] width 929 height 469
click at [776, 97] on menu-btn "Actions" at bounding box center [762, 96] width 45 height 17
click at [806, 121] on div "Unit #1 List the unit Move in Actions Unit #1 0 Equipments 0 Recurring requests…" at bounding box center [499, 312] width 929 height 469
click at [749, 92] on menu-btn "Actions" at bounding box center [762, 96] width 45 height 17
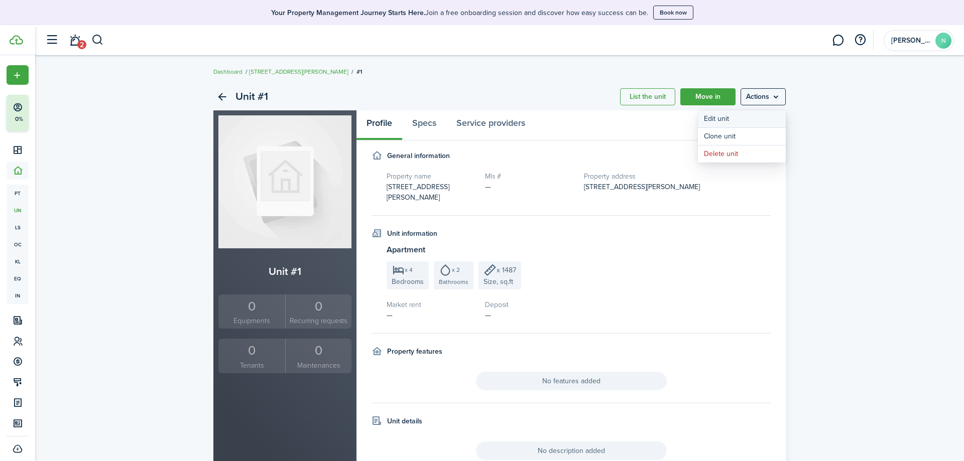
click at [746, 118] on link "Edit unit" at bounding box center [742, 118] width 88 height 17
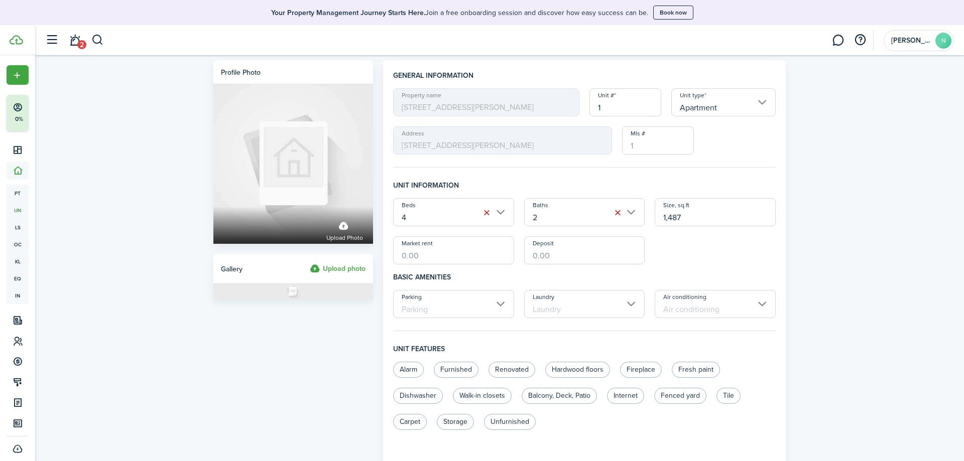
click at [345, 272] on label "Upload photo" at bounding box center [338, 269] width 56 height 12
click at [310, 263] on input "Upload photo" at bounding box center [310, 263] width 0 height 0
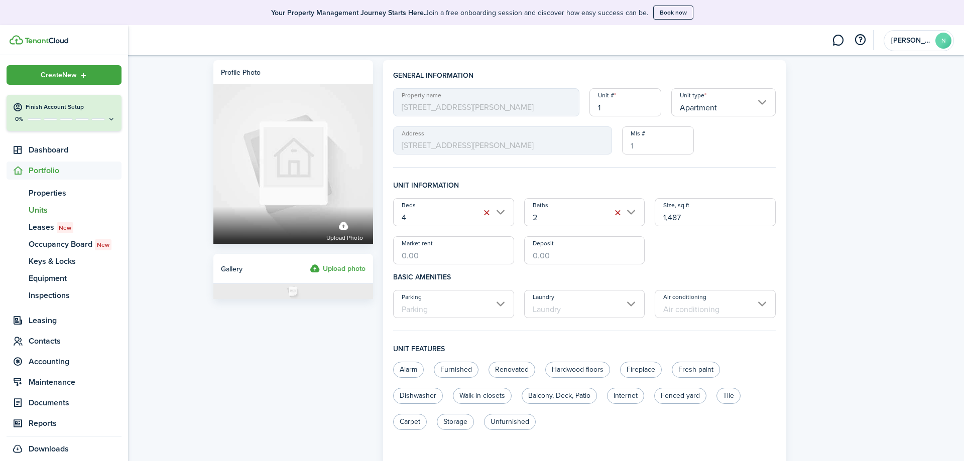
click at [10, 36] on img at bounding box center [17, 40] width 14 height 10
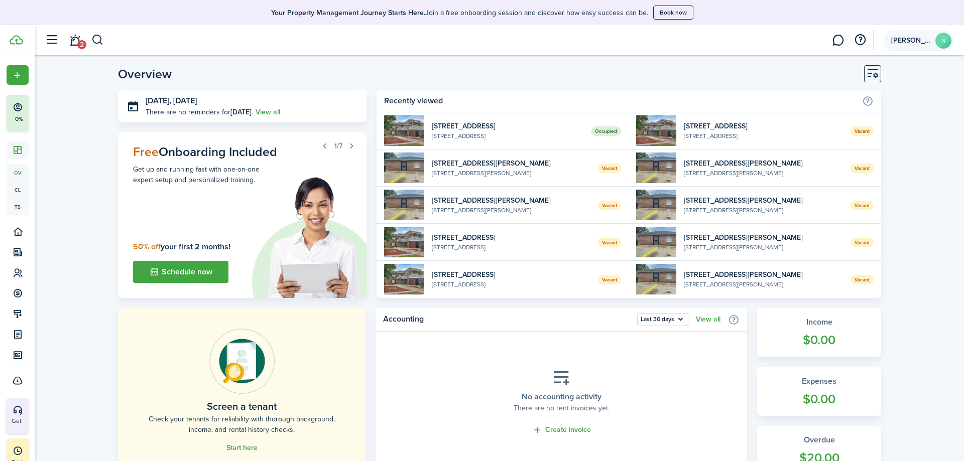
click at [934, 42] on account-user-avatar "[PERSON_NAME]" at bounding box center [918, 40] width 70 height 21
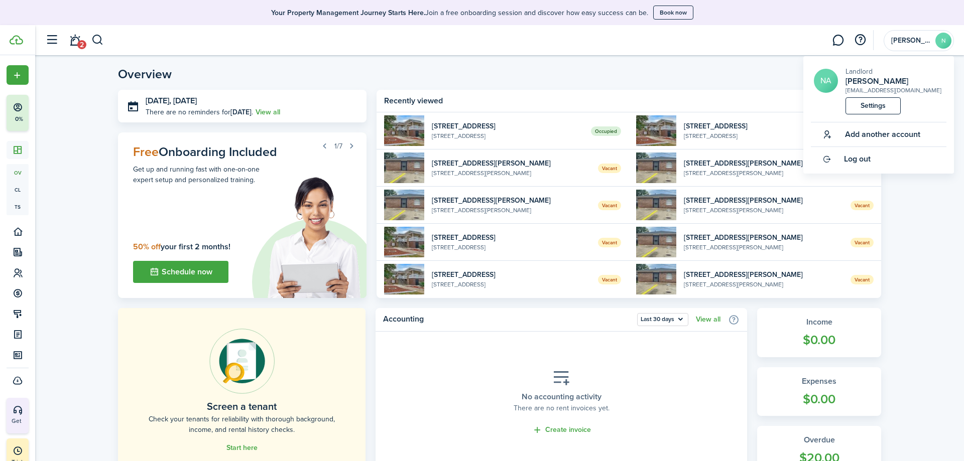
click at [893, 130] on span "Add another account" at bounding box center [882, 134] width 75 height 9
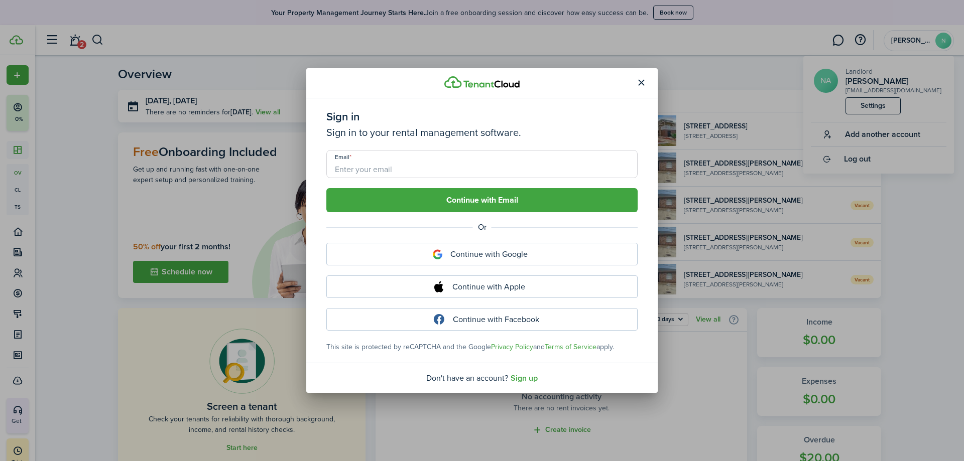
click at [643, 86] on button "button" at bounding box center [640, 83] width 17 height 17
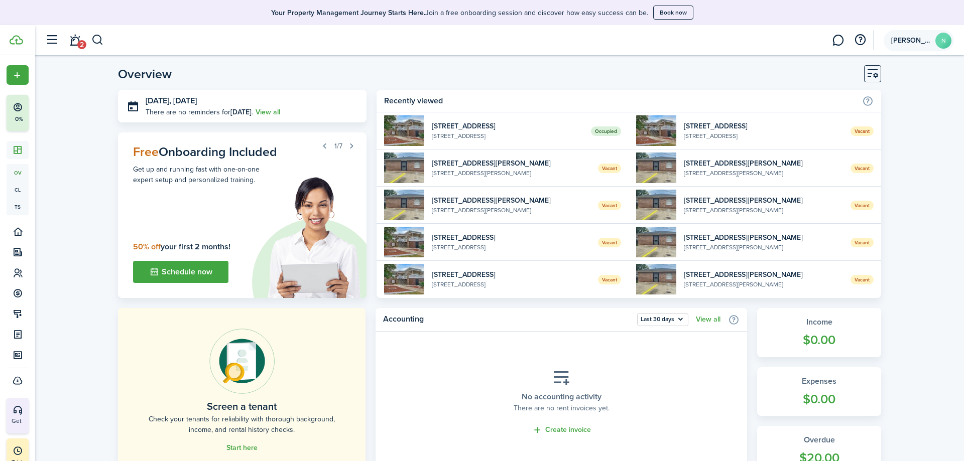
click at [889, 40] on account-user-avatar "[PERSON_NAME]" at bounding box center [918, 40] width 70 height 21
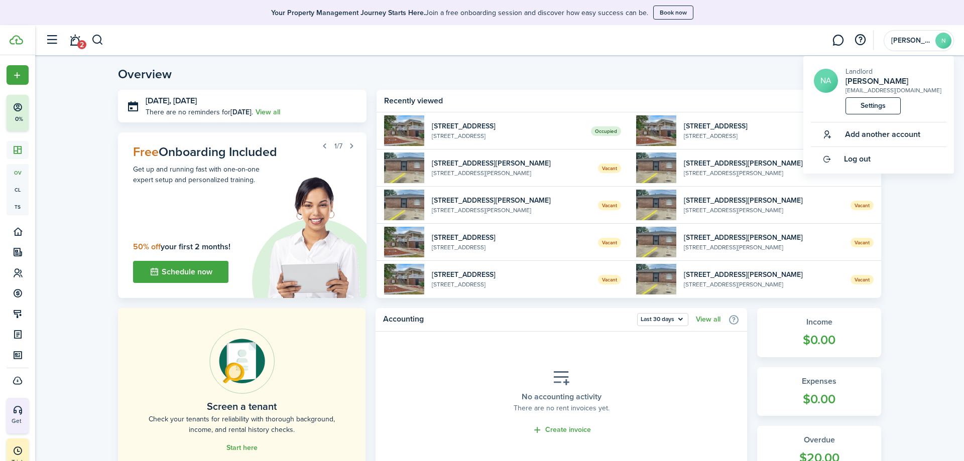
click at [884, 99] on link "Settings" at bounding box center [872, 105] width 55 height 17
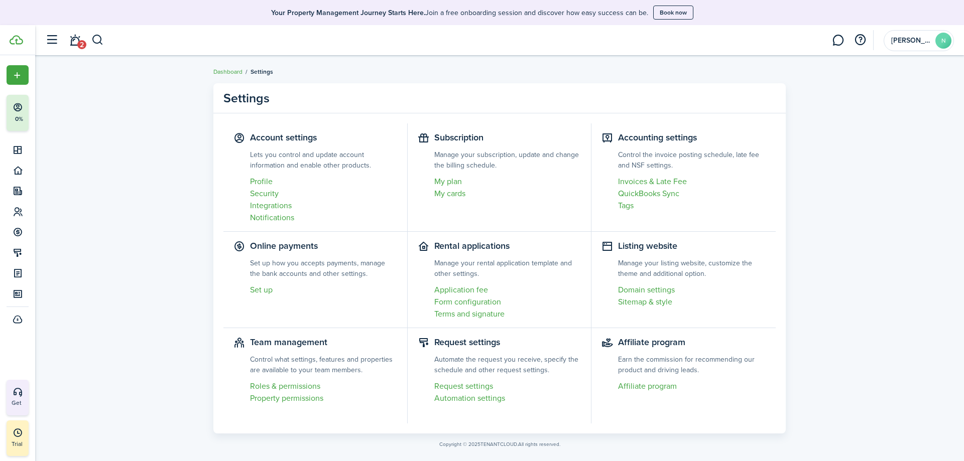
click at [459, 185] on link "My plan" at bounding box center [507, 182] width 147 height 12
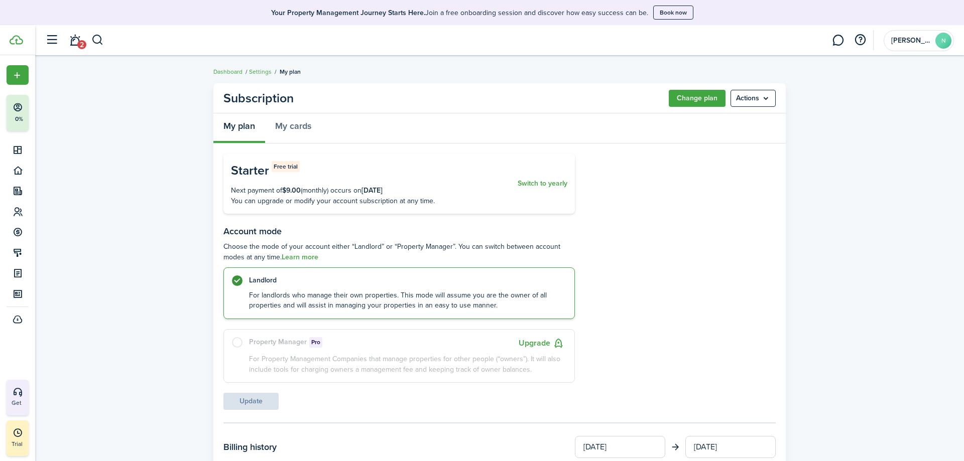
click at [691, 99] on button "Change plan" at bounding box center [697, 98] width 57 height 17
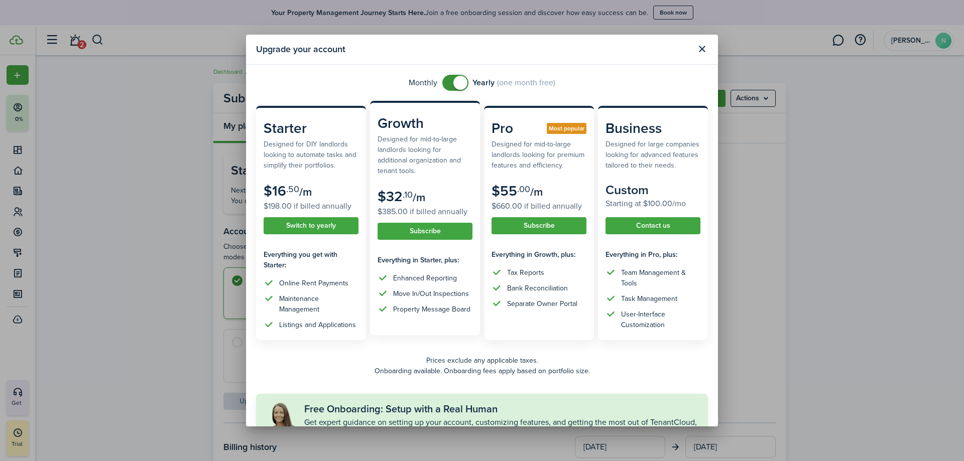
click at [421, 125] on subscription-pricing-card-title "Growth" at bounding box center [424, 123] width 95 height 21
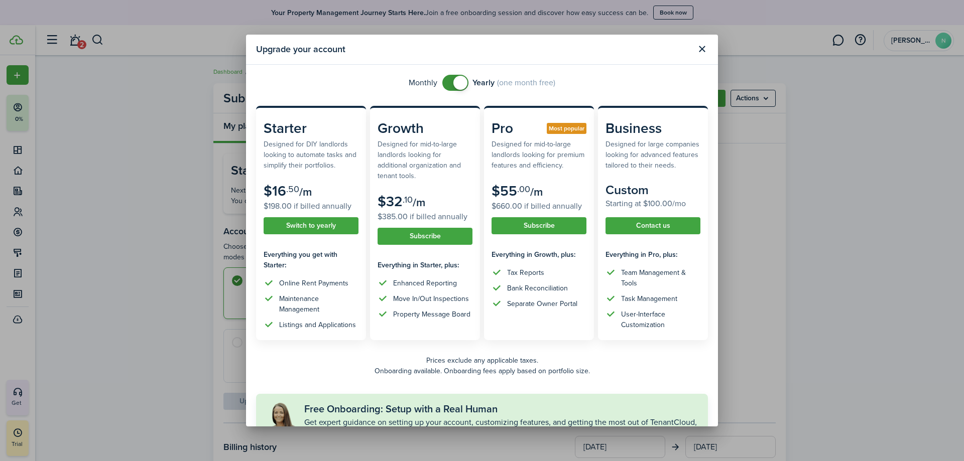
click at [454, 83] on span at bounding box center [460, 83] width 14 height 14
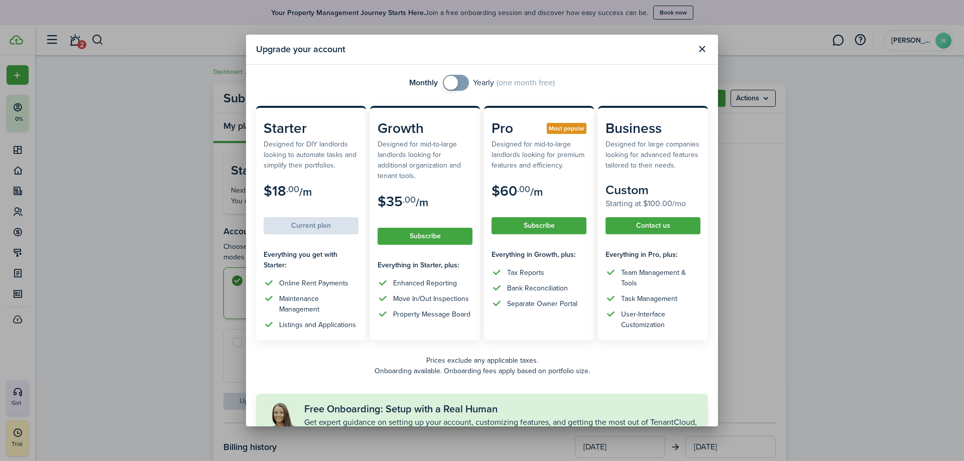
click at [453, 84] on span at bounding box center [451, 83] width 14 height 14
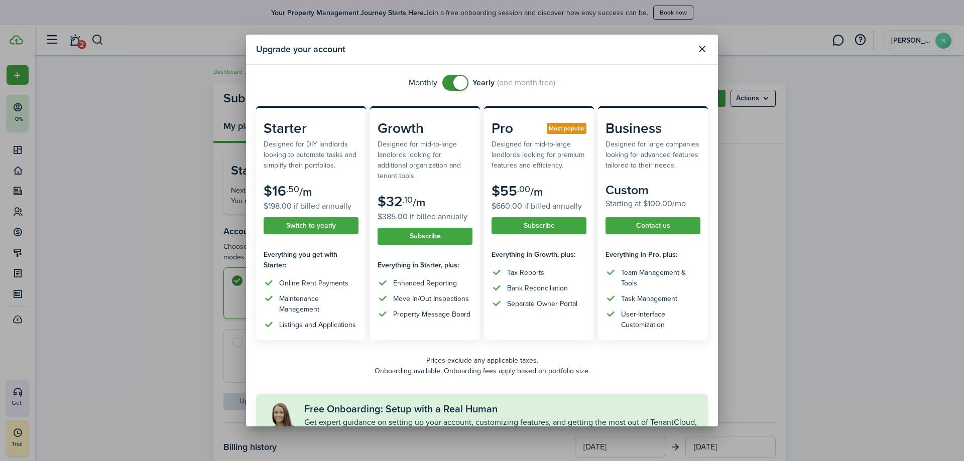
checkbox input "false"
click at [457, 83] on span at bounding box center [460, 83] width 14 height 14
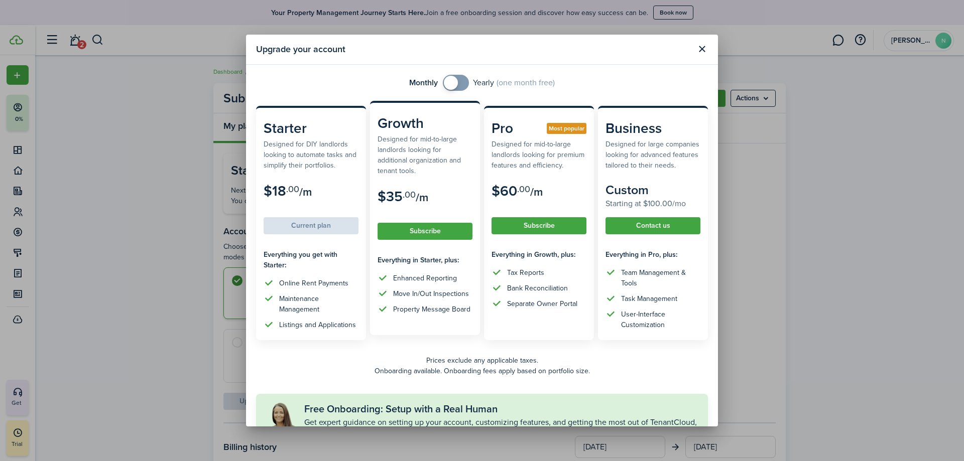
click at [431, 229] on button "Subscribe" at bounding box center [424, 231] width 95 height 17
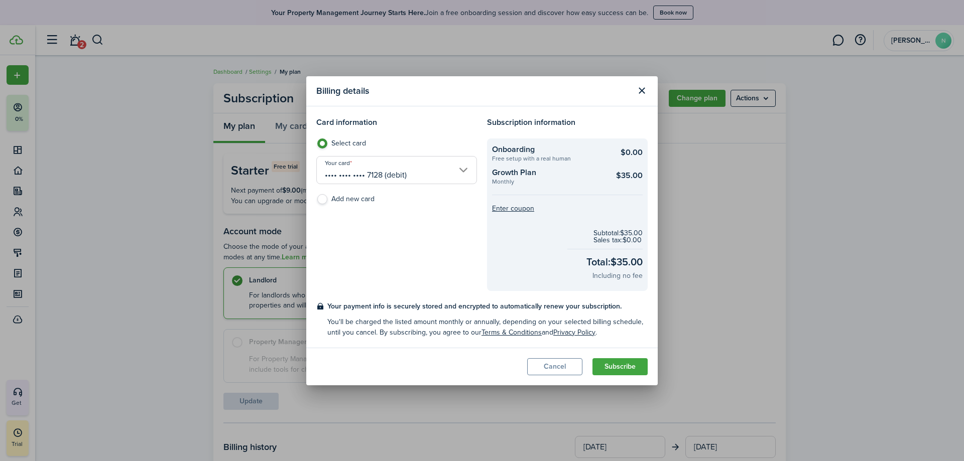
click at [569, 369] on button "Cancel" at bounding box center [554, 366] width 55 height 17
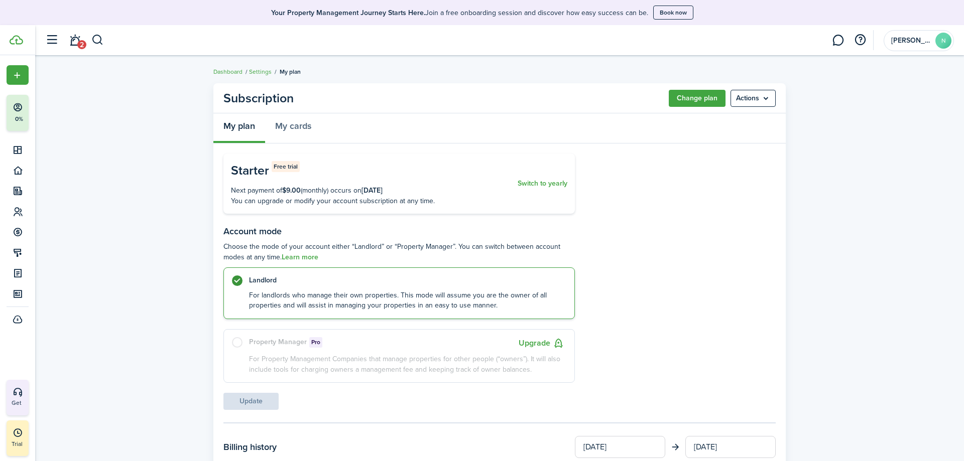
click at [690, 100] on button "Change plan" at bounding box center [697, 98] width 57 height 17
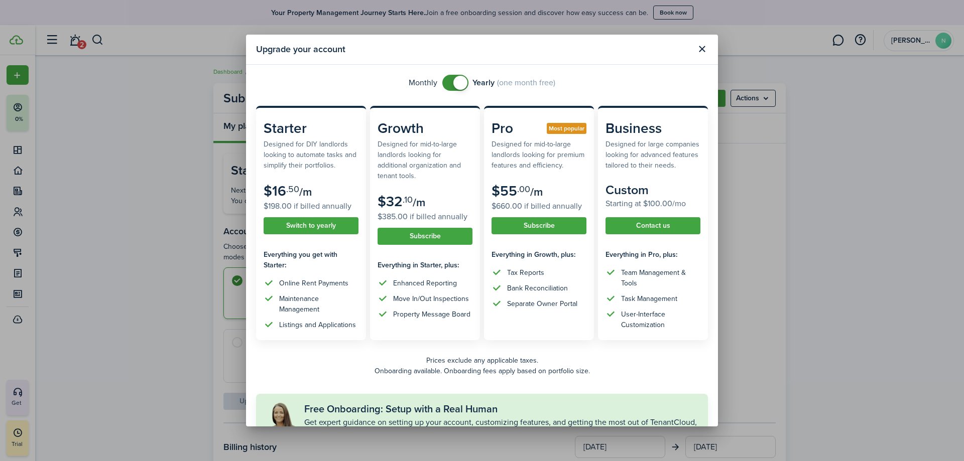
click at [450, 83] on span at bounding box center [455, 83] width 10 height 16
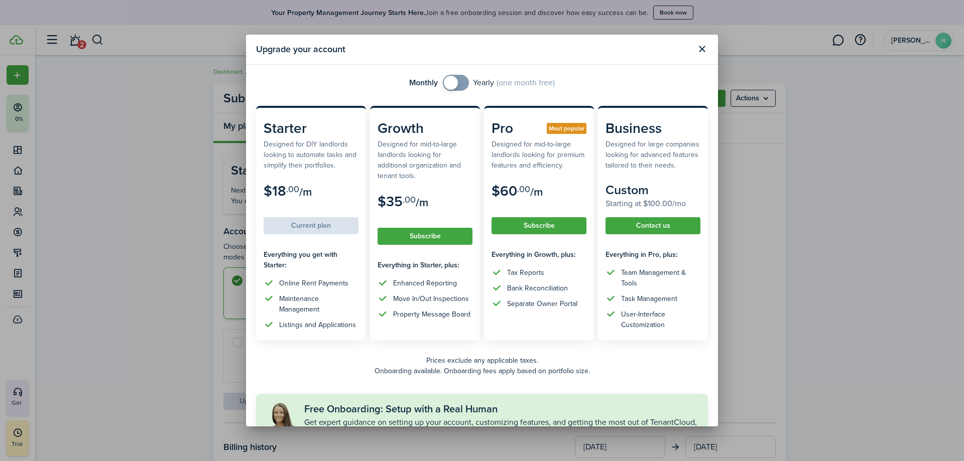
click at [447, 81] on span at bounding box center [451, 83] width 14 height 14
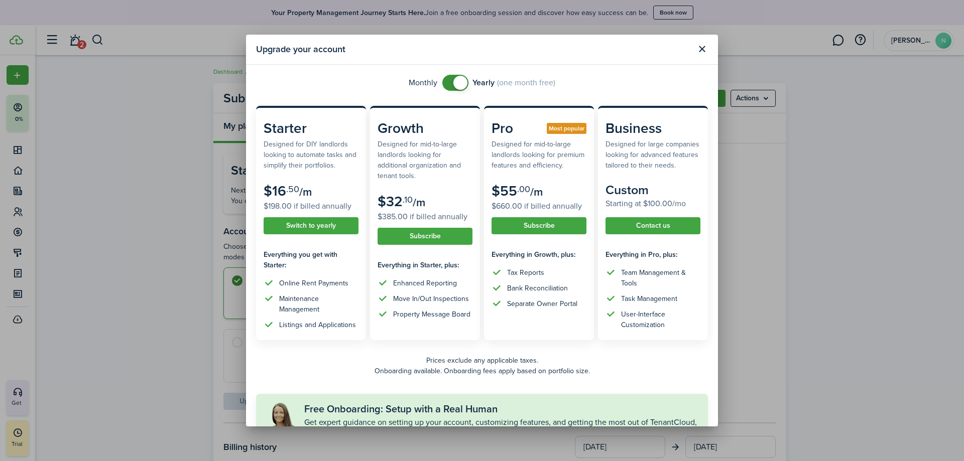
checkbox input "false"
click at [450, 81] on span at bounding box center [455, 83] width 10 height 16
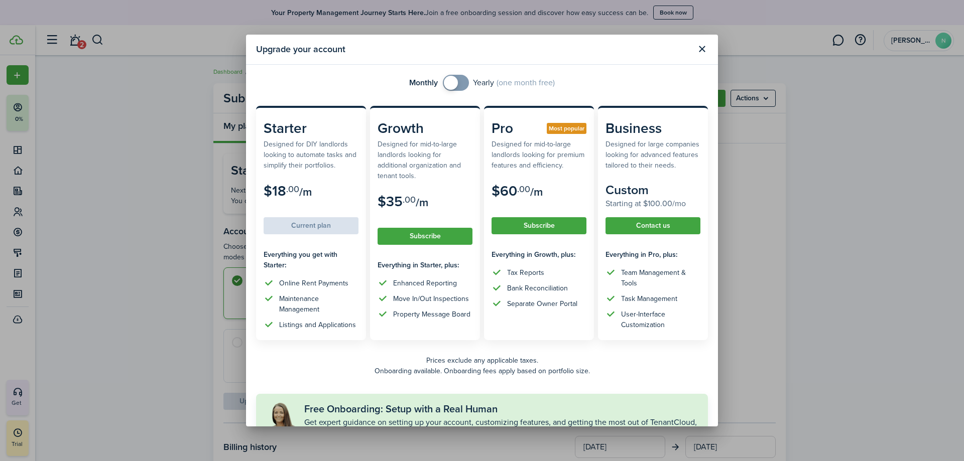
click at [707, 54] on button "Close modal" at bounding box center [701, 49] width 17 height 17
